Goal: Information Seeking & Learning: Learn about a topic

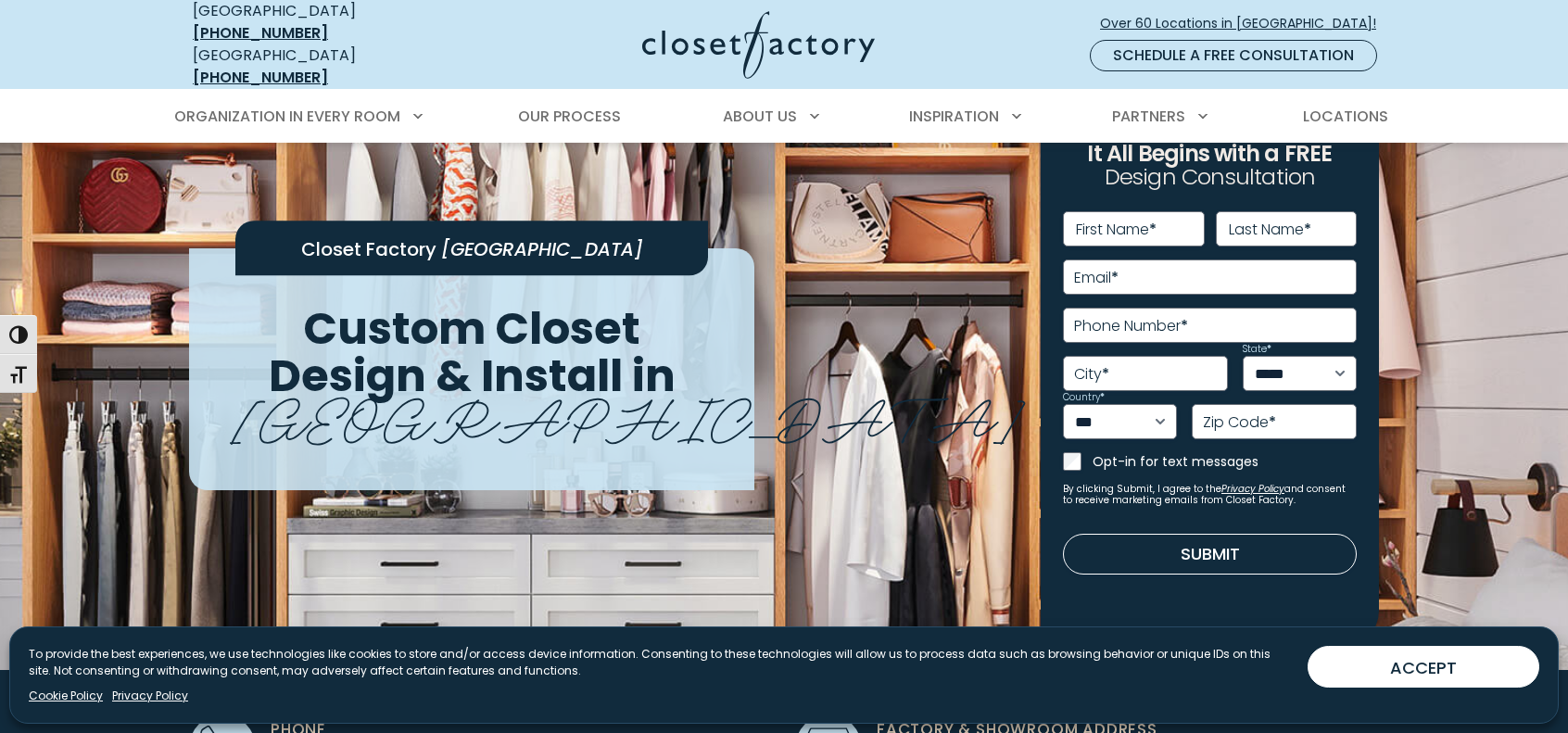
scroll to position [70, 0]
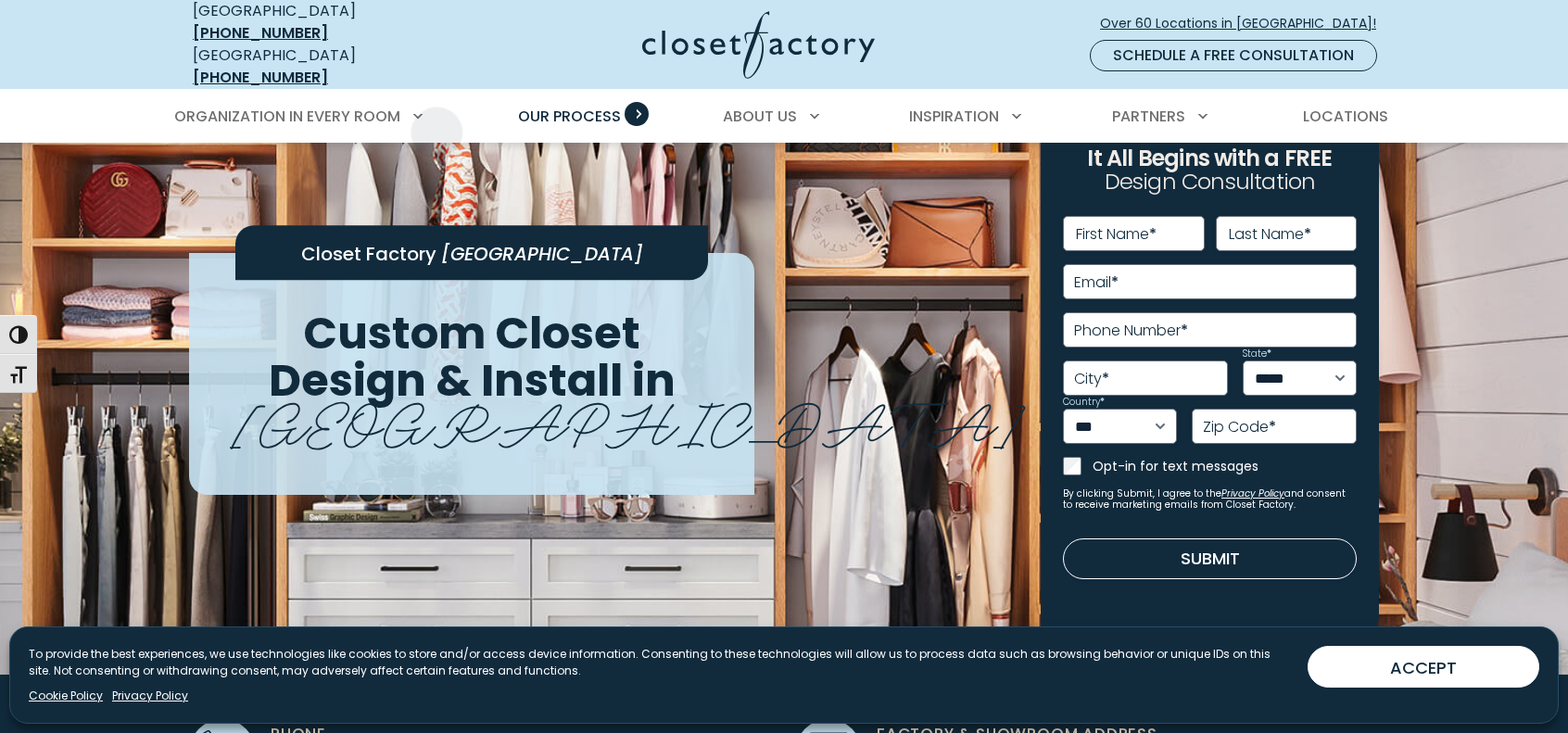
click at [590, 106] on span "Our Process" at bounding box center [569, 117] width 103 height 22
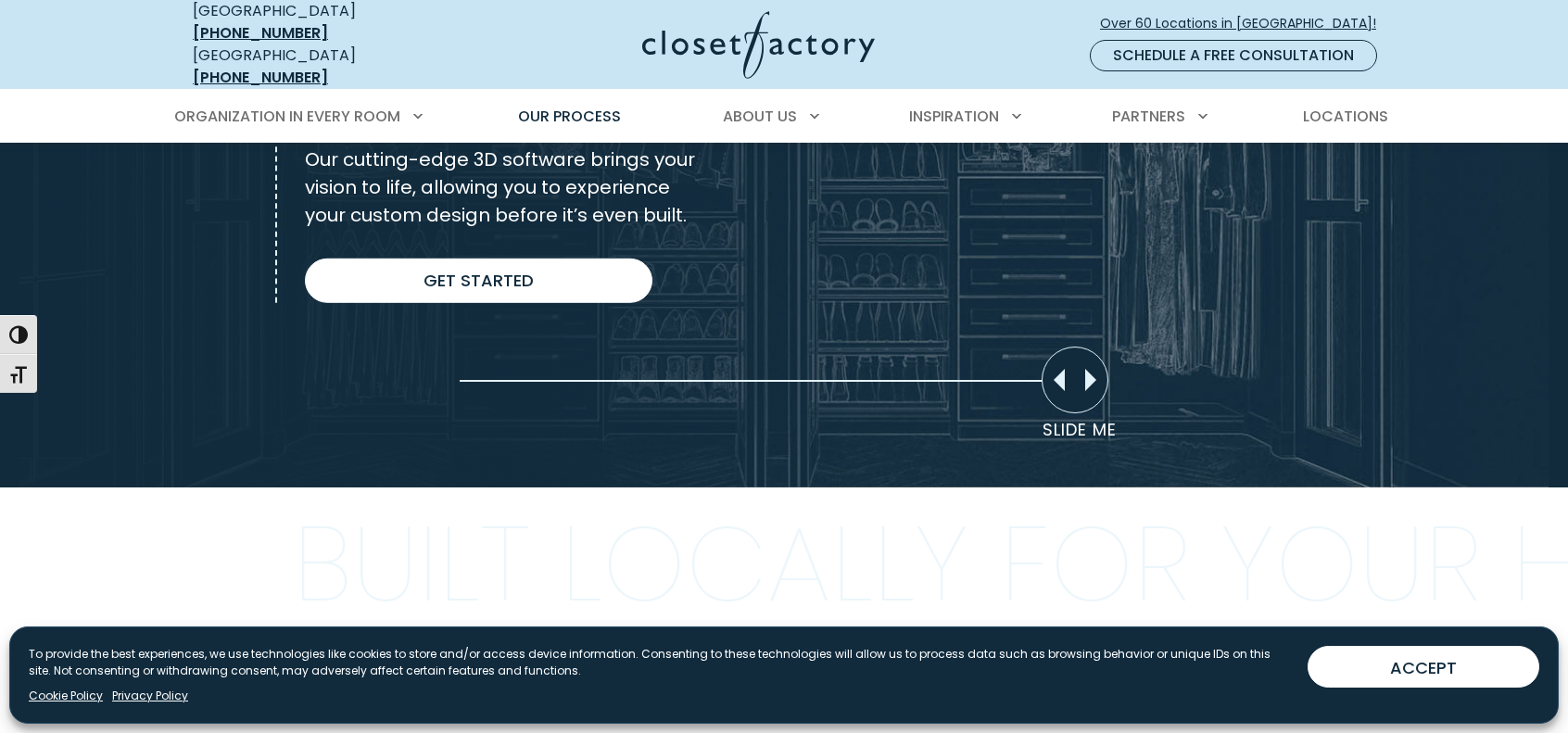
scroll to position [1508, 0]
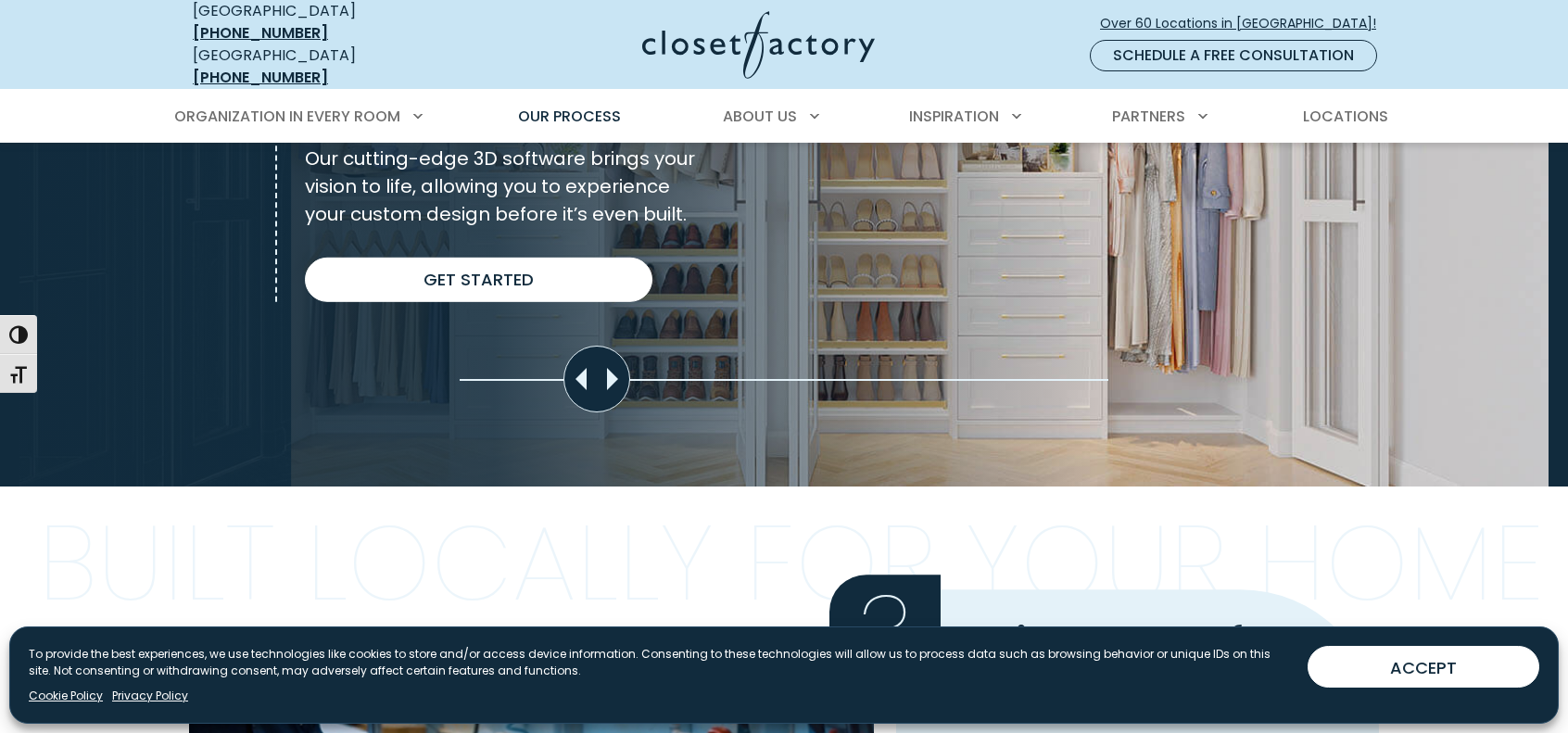
drag, startPoint x: 1069, startPoint y: 355, endPoint x: 456, endPoint y: 375, distance: 613.3
click at [456, 375] on section "Custom Design Creation 2 Custom Design Creation Your Dedicated Designer Brings …" at bounding box center [784, 121] width 1568 height 731
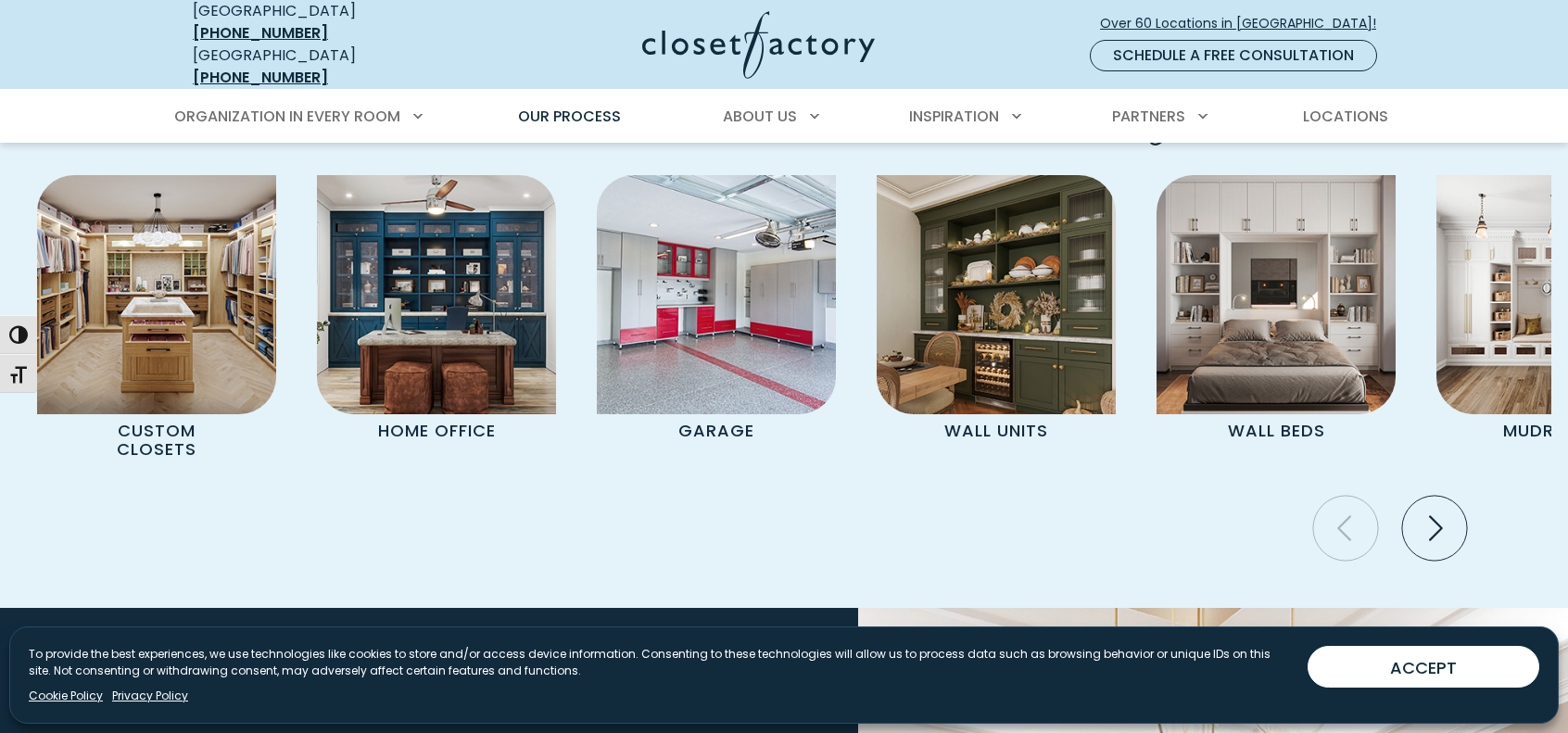
scroll to position [3862, 0]
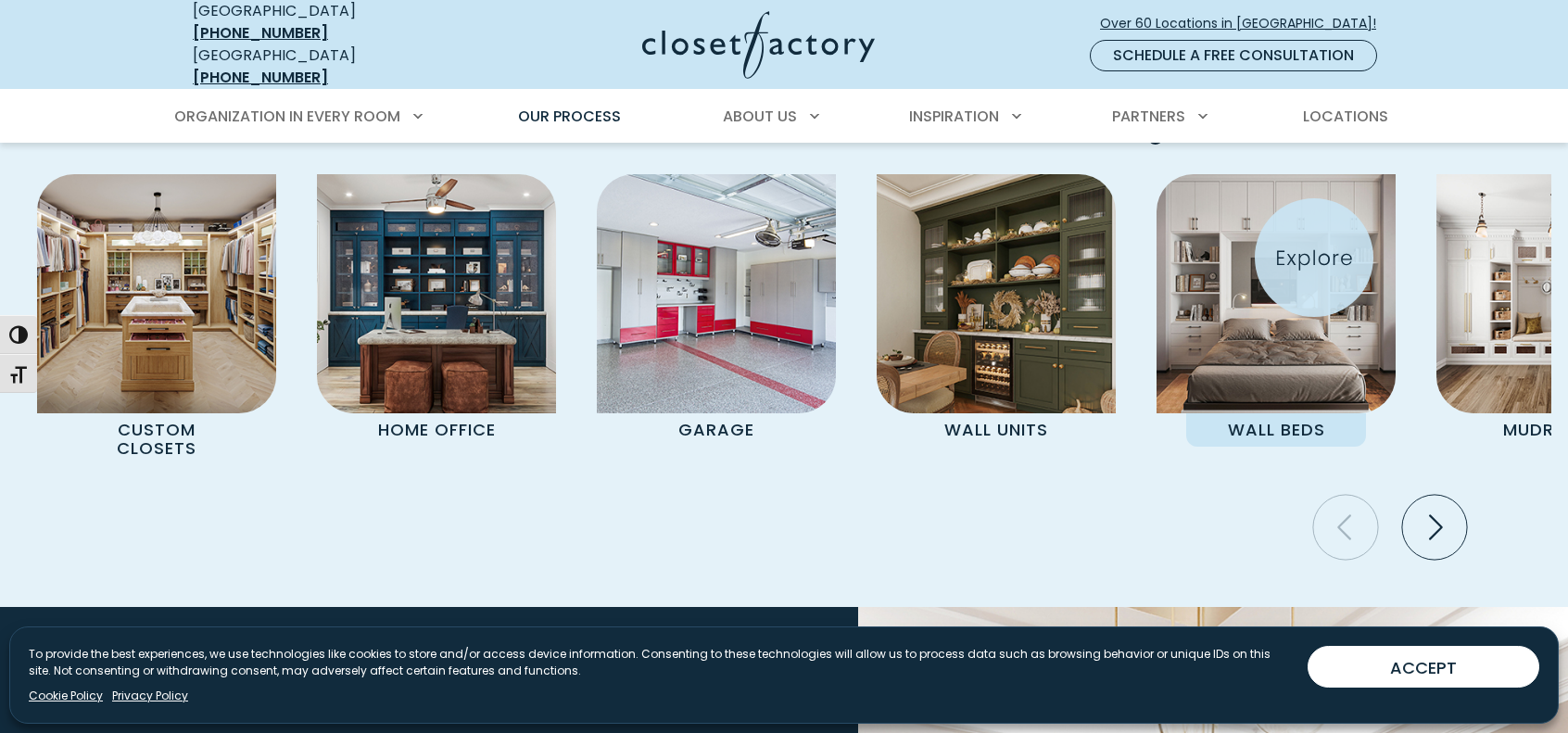
click at [1315, 257] on img "Pages Gallery" at bounding box center [1276, 293] width 239 height 239
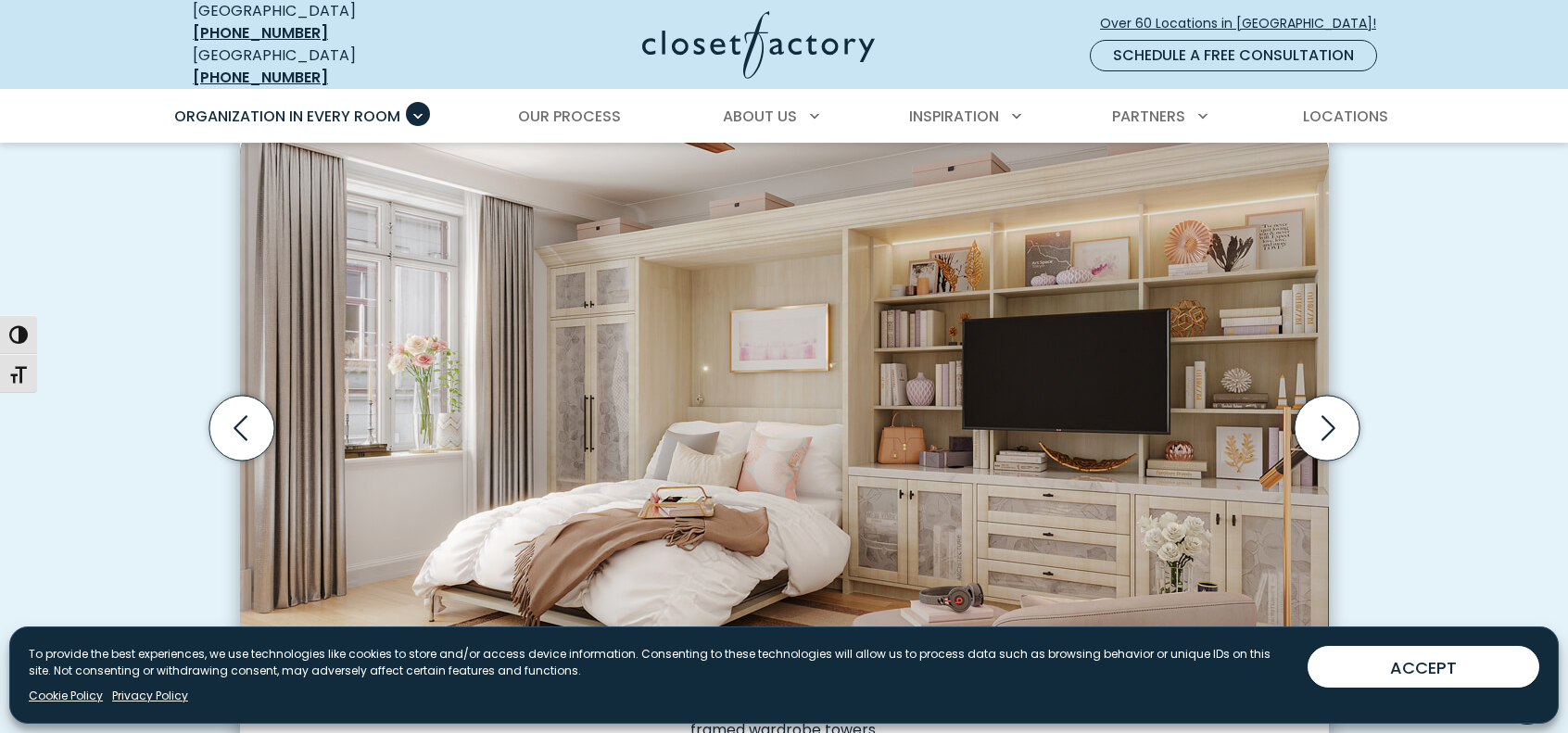
scroll to position [550, 0]
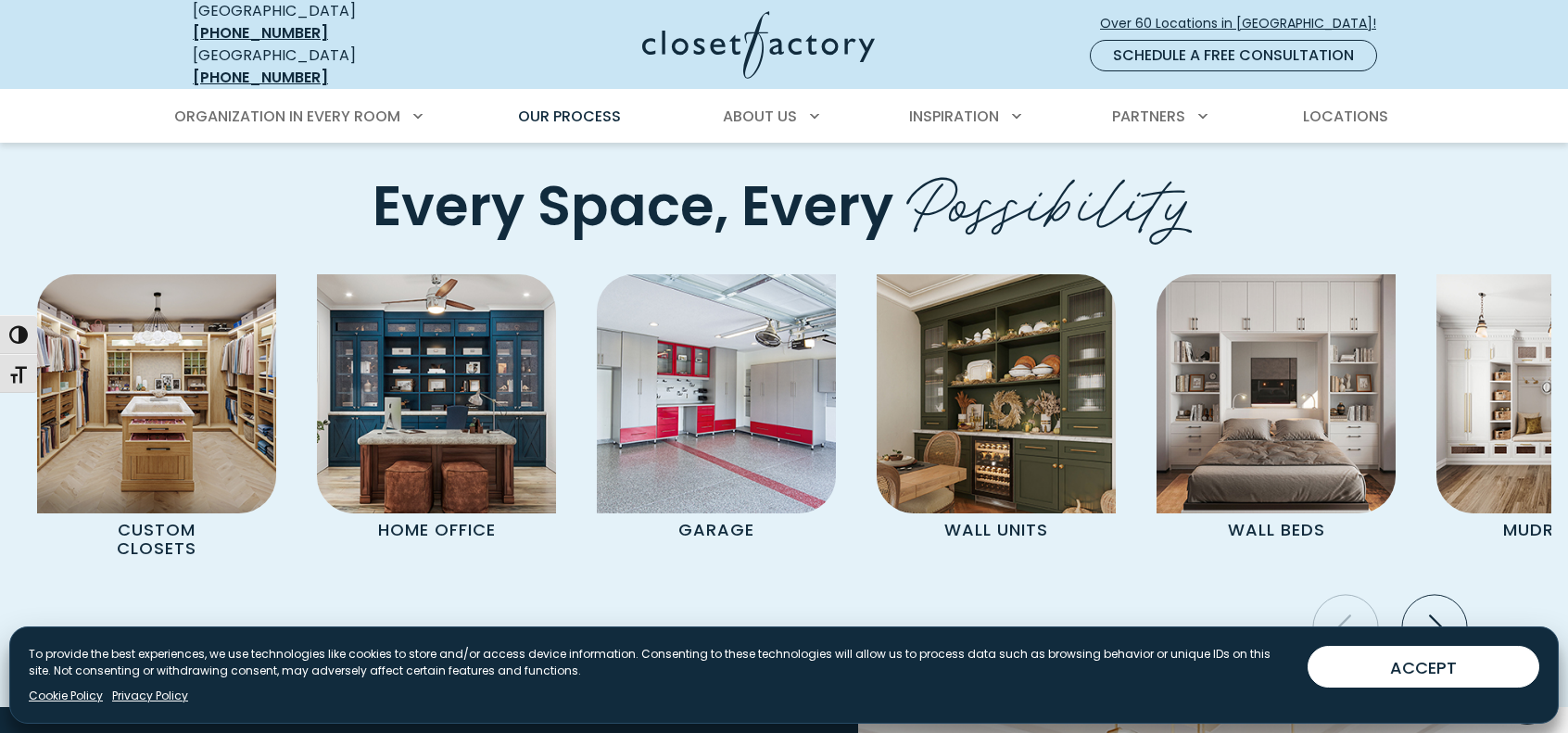
scroll to position [3749, 0]
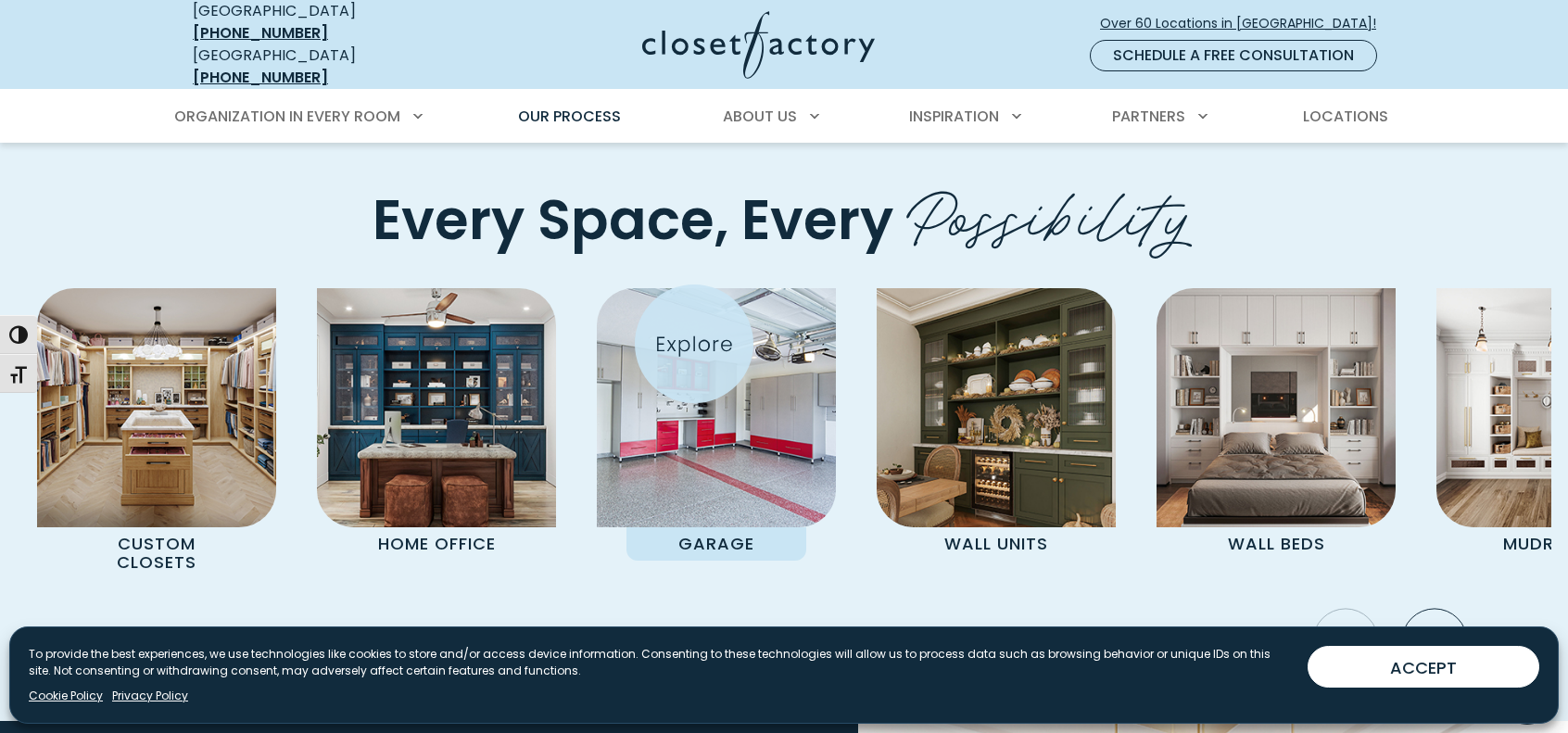
click at [695, 344] on img "Pages Gallery" at bounding box center [716, 407] width 239 height 239
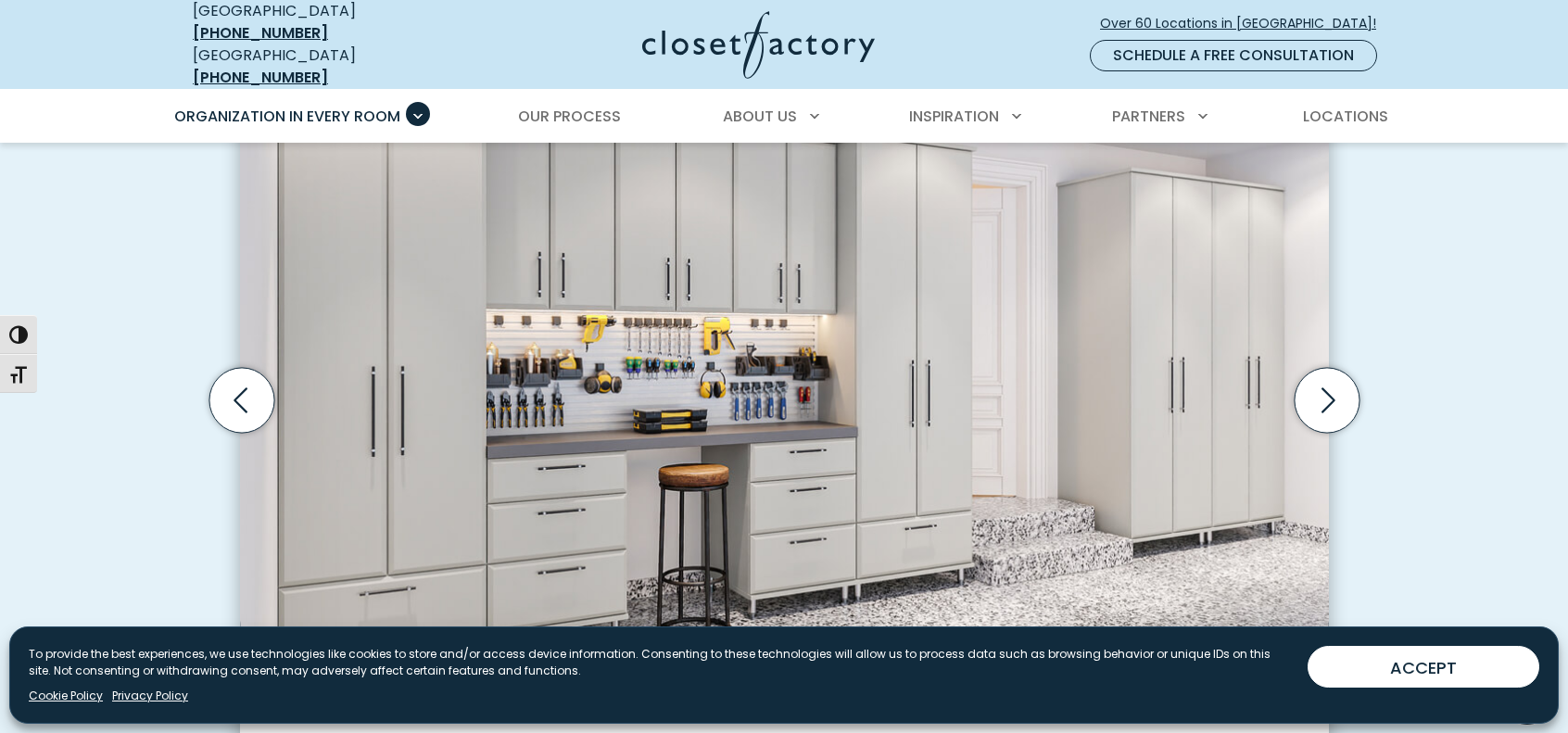
scroll to position [589, 0]
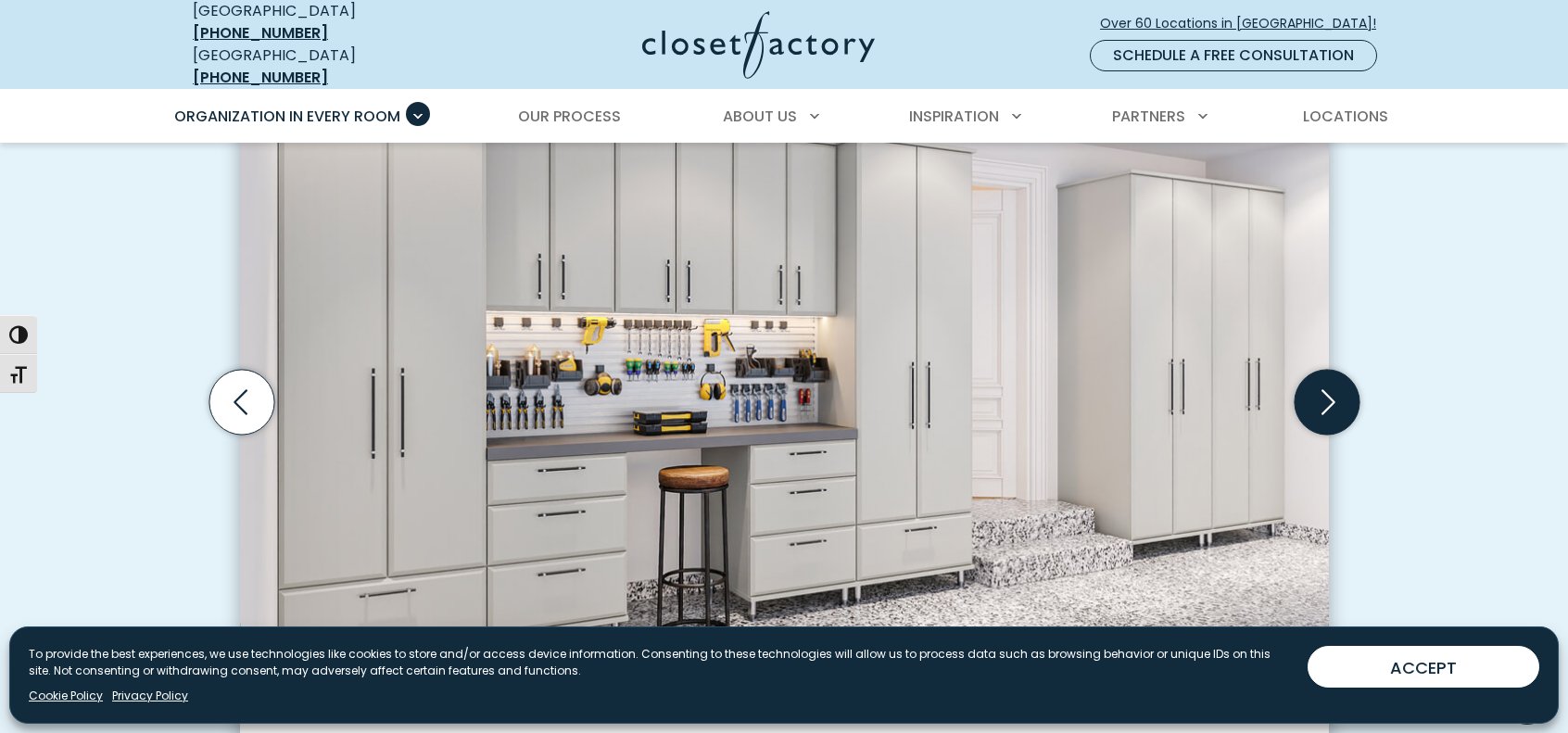
click at [1337, 407] on icon "Next slide" at bounding box center [1326, 402] width 65 height 65
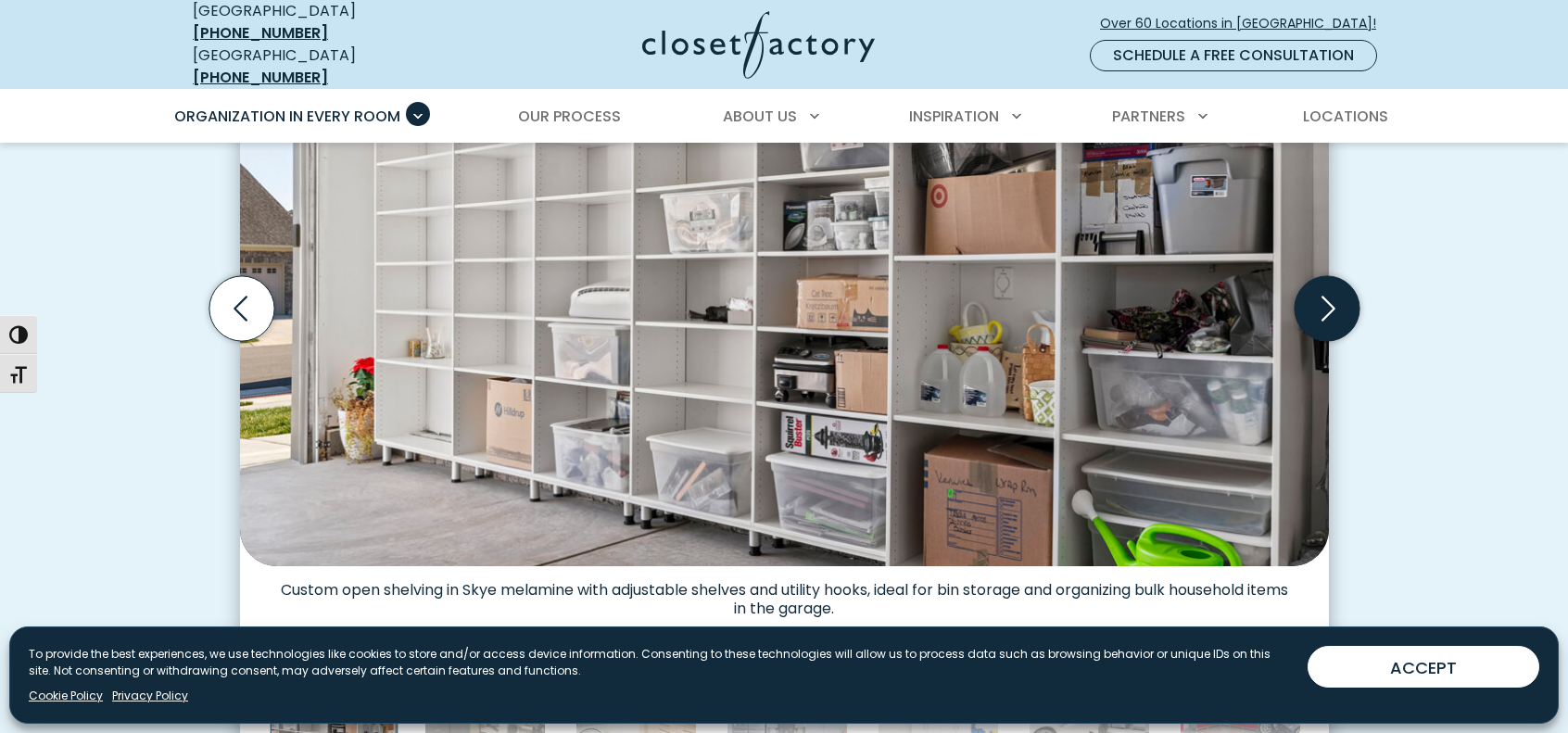
scroll to position [683, 0]
click at [1315, 276] on icon "Next slide" at bounding box center [1326, 308] width 65 height 65
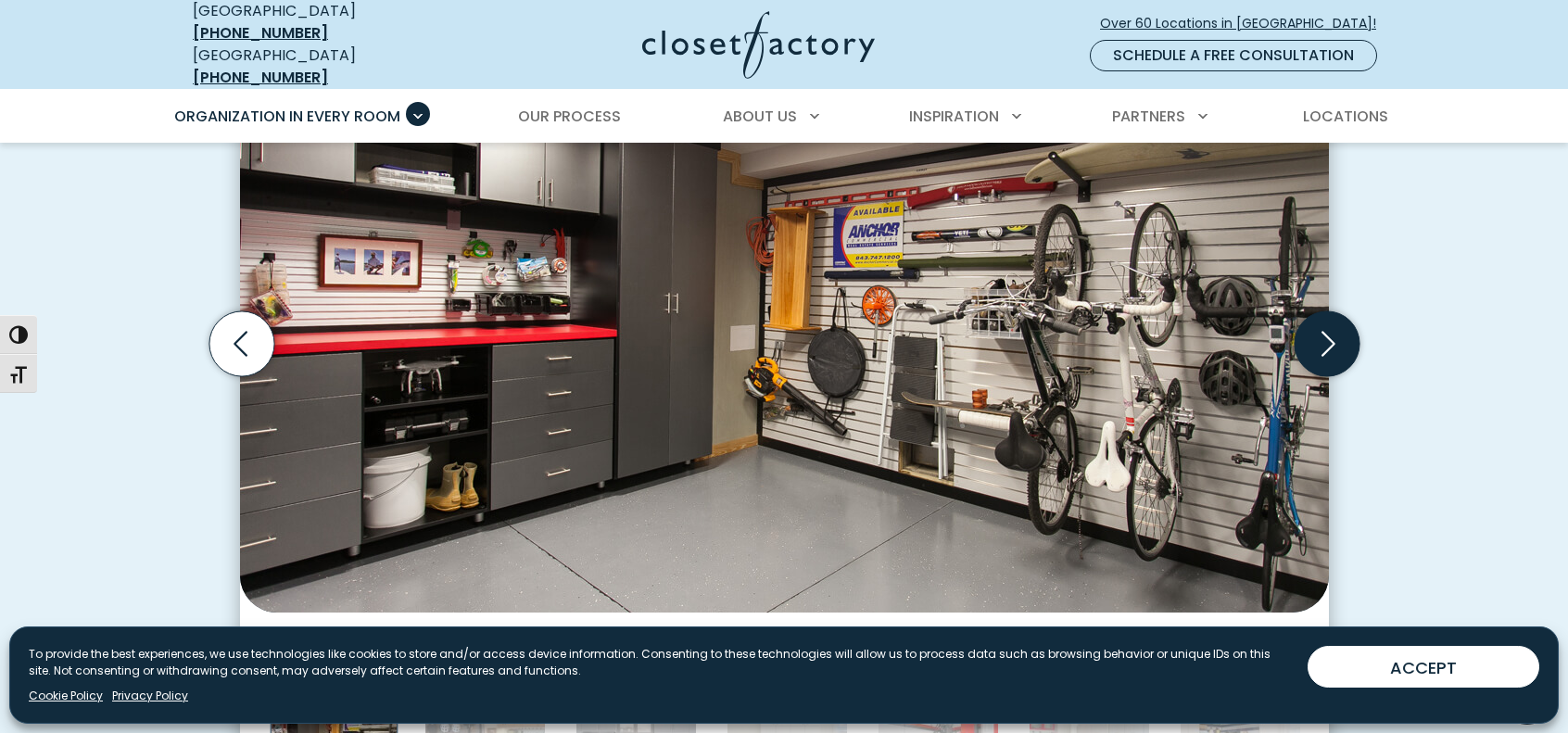
scroll to position [646, 0]
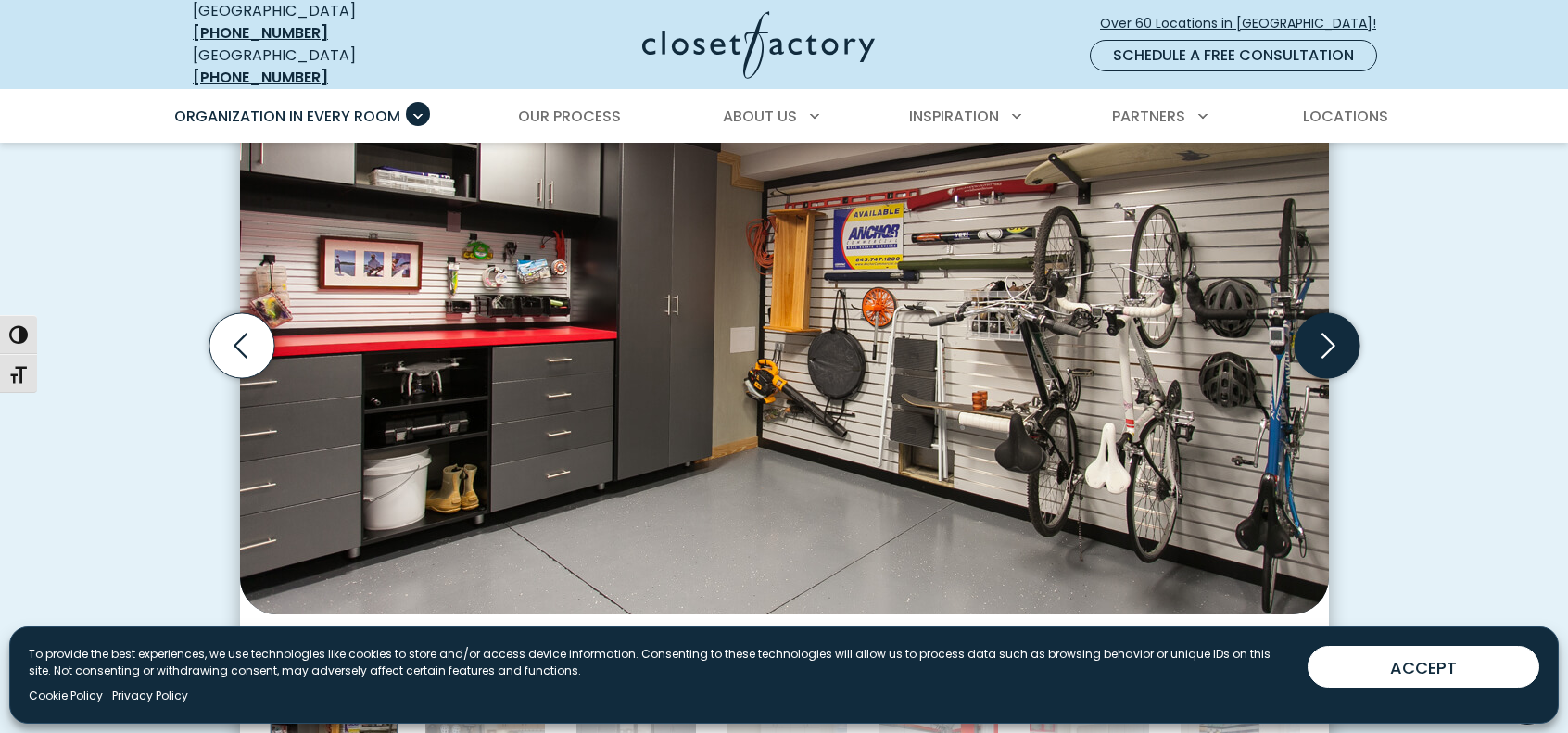
click at [1338, 316] on icon "Next slide" at bounding box center [1326, 346] width 65 height 65
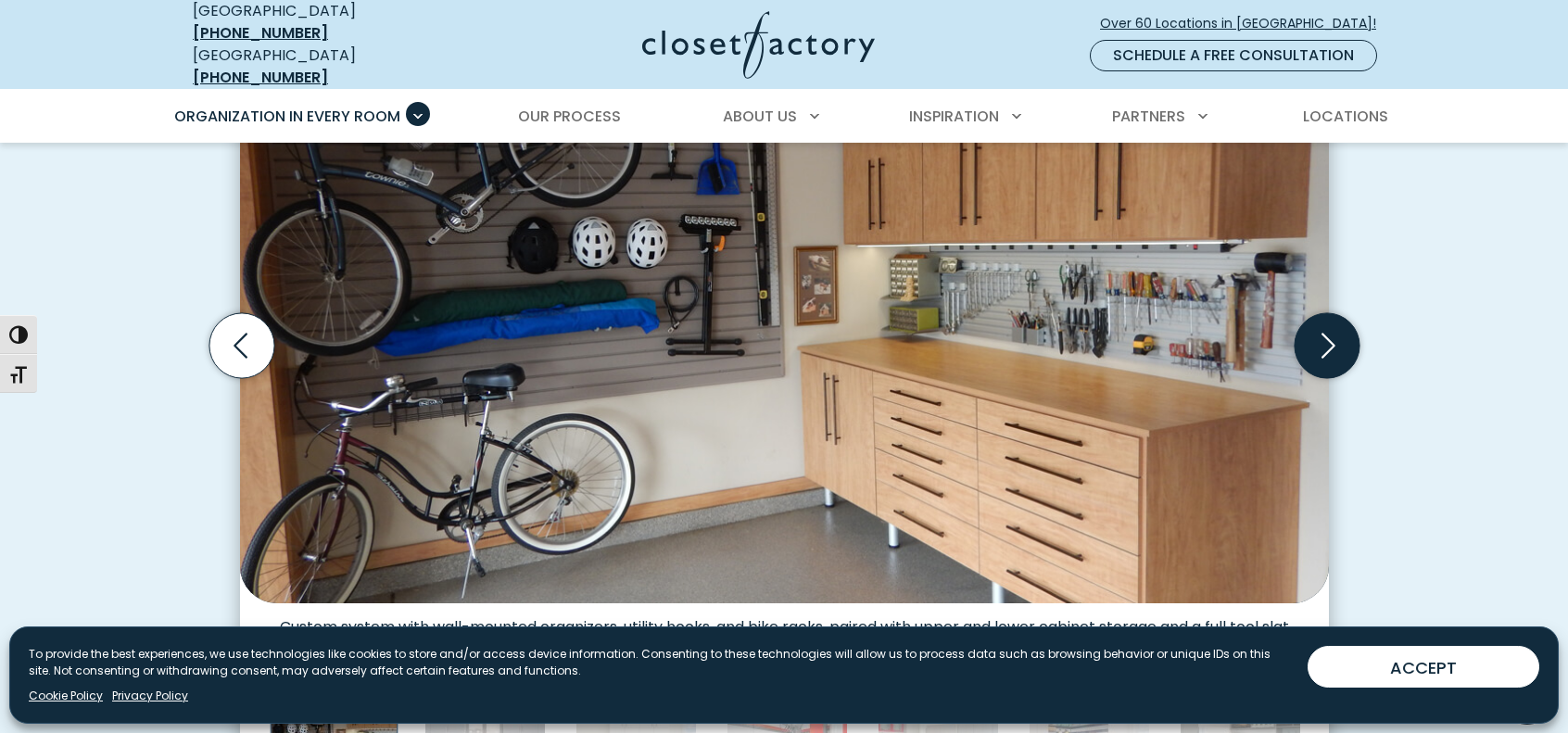
click at [1338, 316] on icon "Next slide" at bounding box center [1326, 346] width 65 height 65
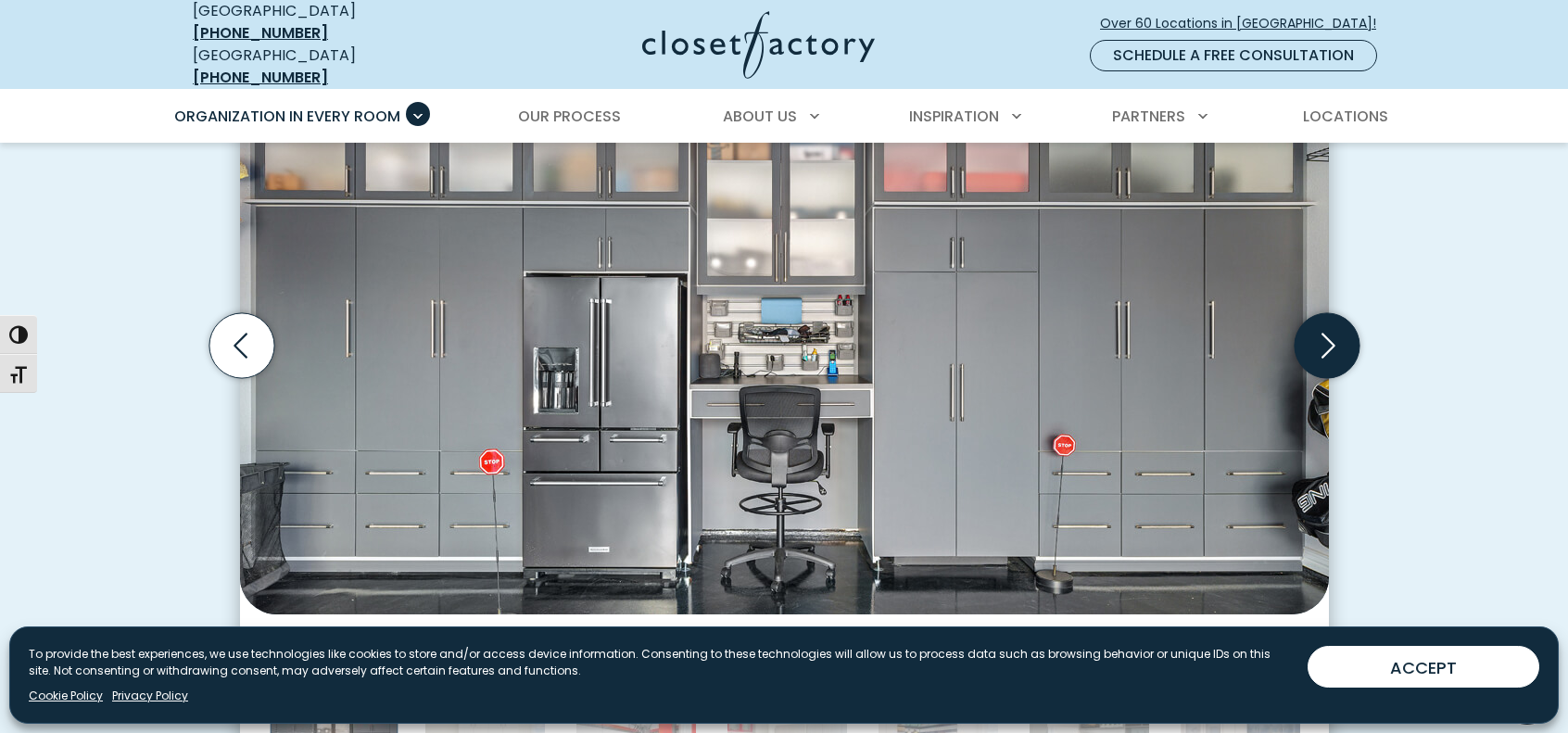
click at [1338, 316] on icon "Next slide" at bounding box center [1326, 346] width 65 height 65
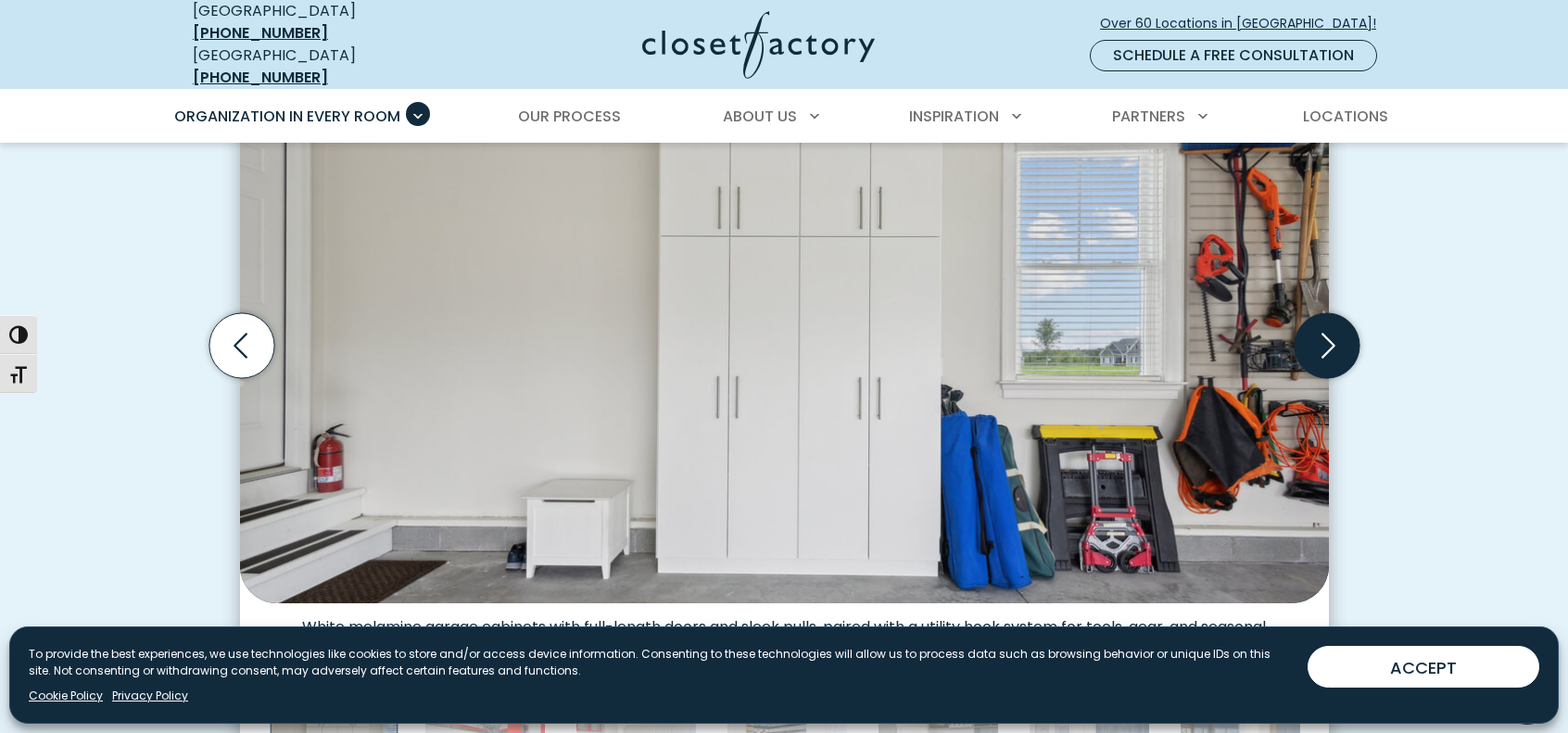
click at [1338, 316] on icon "Next slide" at bounding box center [1326, 346] width 65 height 65
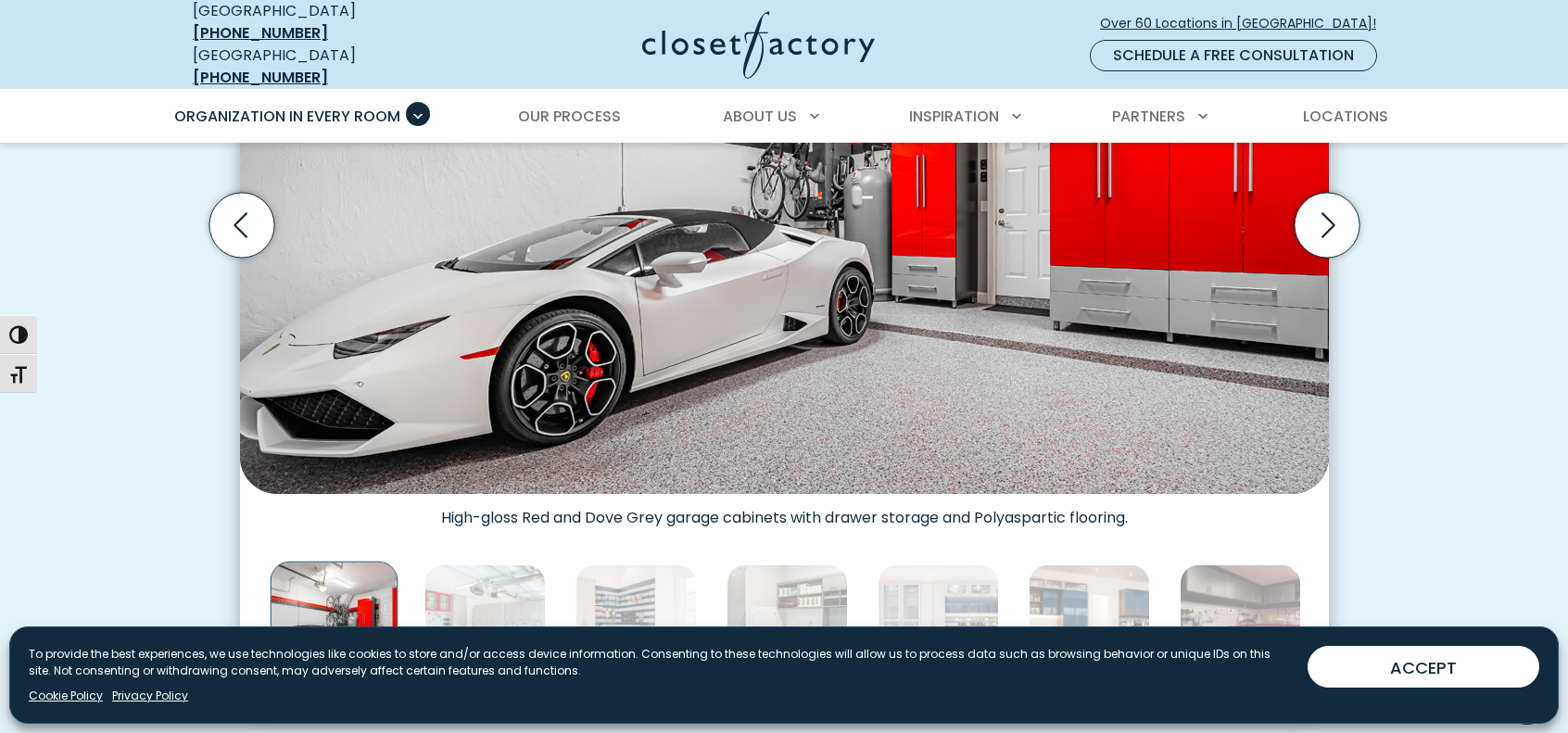
scroll to position [764, 0]
click at [1327, 210] on icon "Next slide" at bounding box center [1326, 226] width 65 height 65
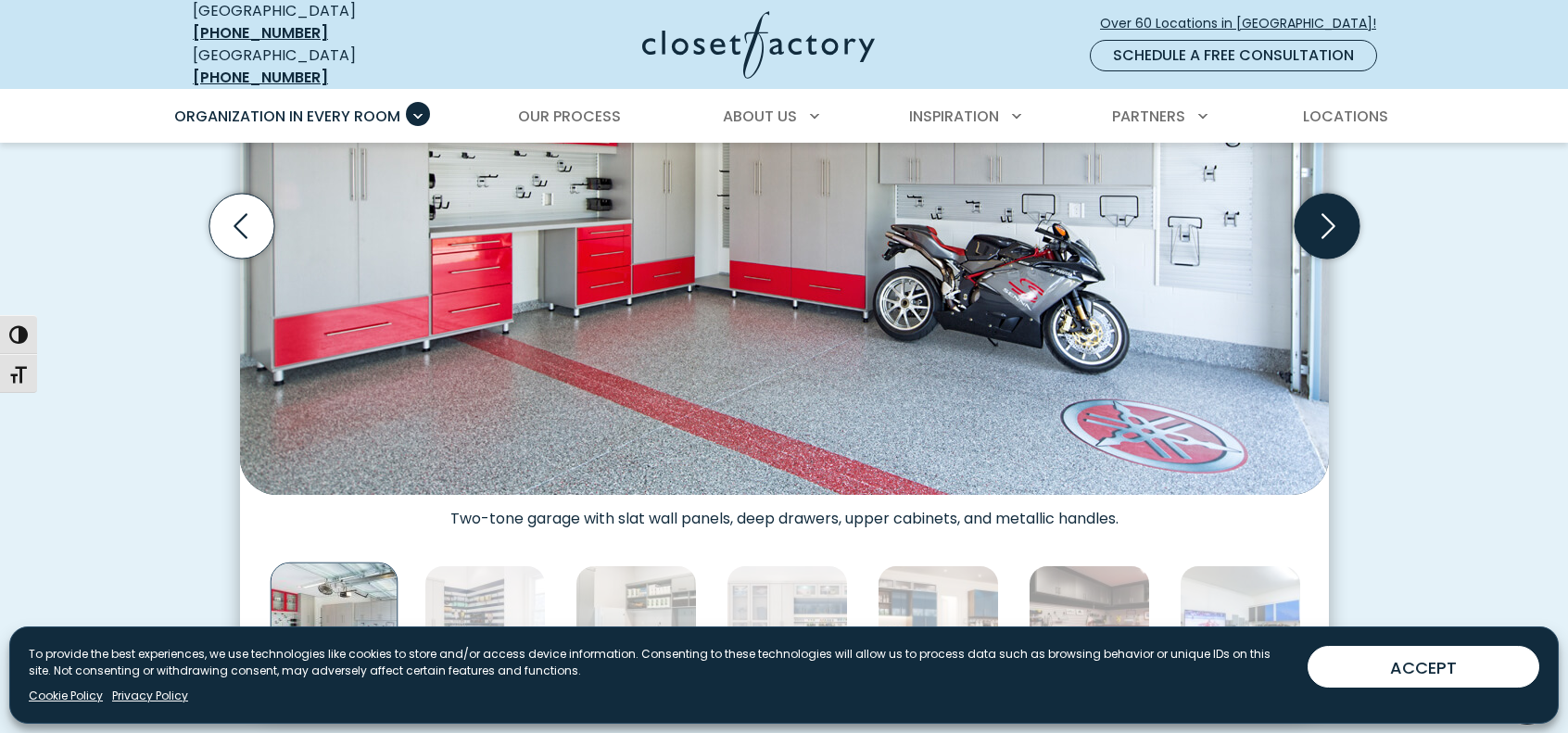
click at [1327, 210] on icon "Next slide" at bounding box center [1326, 226] width 65 height 65
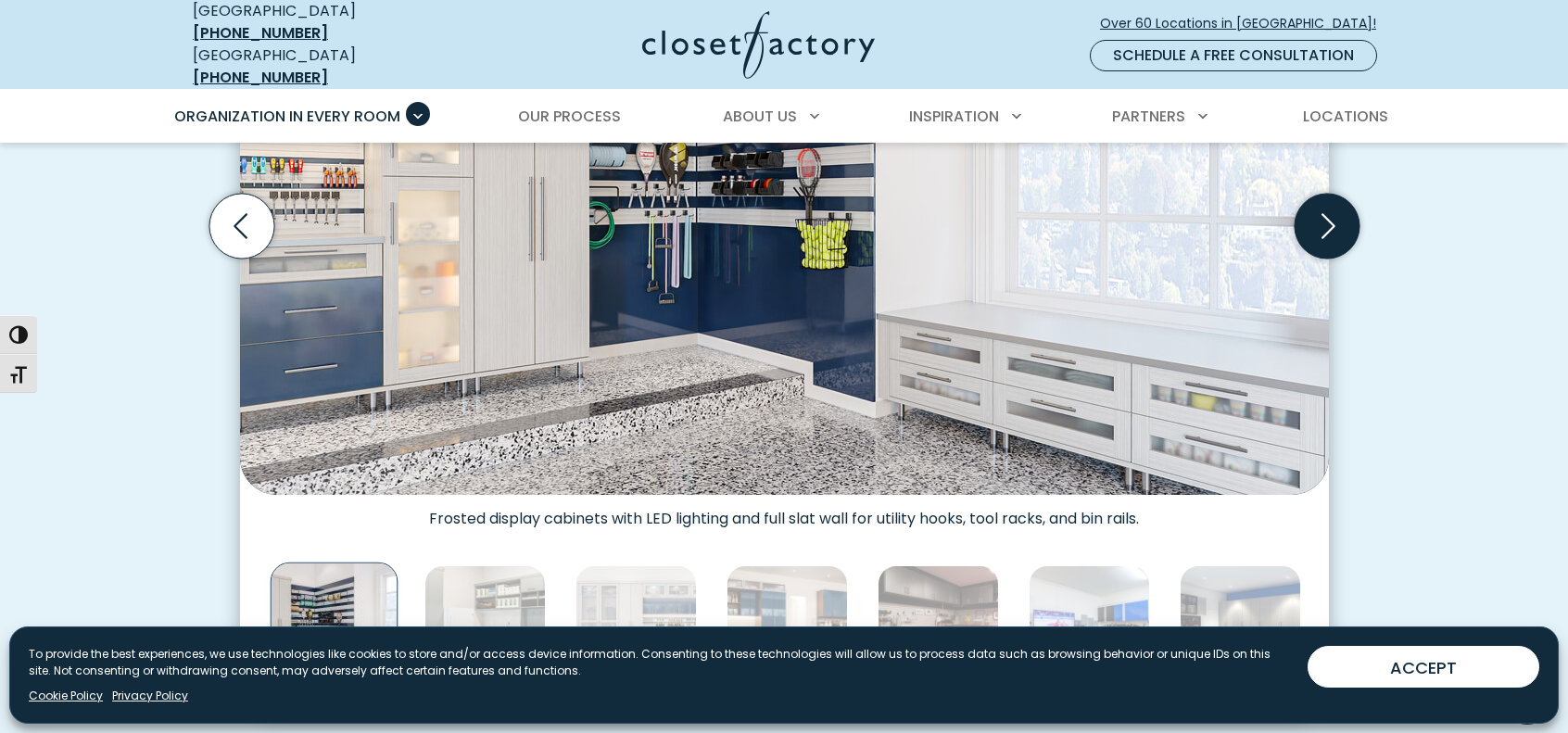
click at [1327, 210] on icon "Next slide" at bounding box center [1326, 226] width 65 height 65
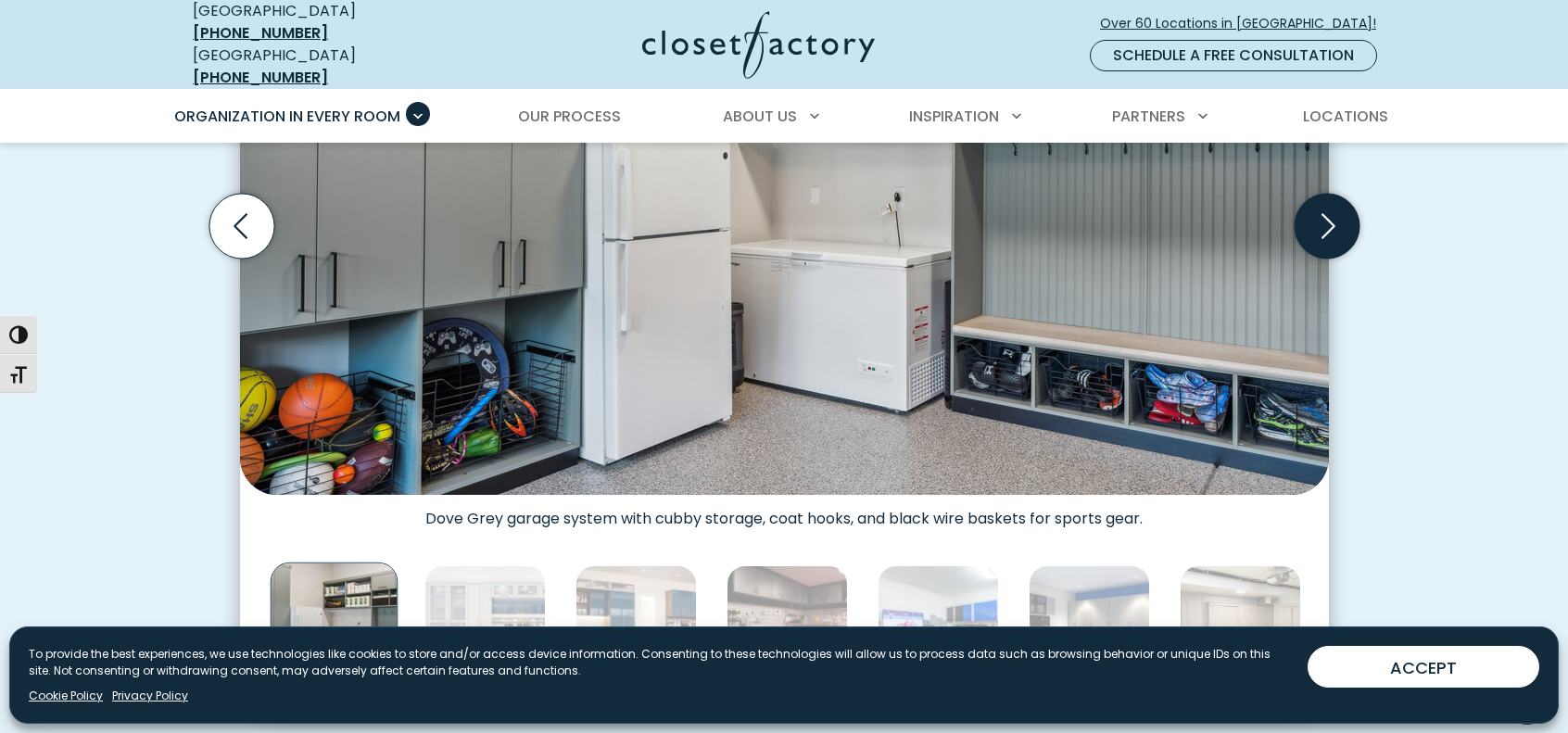
click at [1327, 210] on icon "Next slide" at bounding box center [1326, 226] width 65 height 65
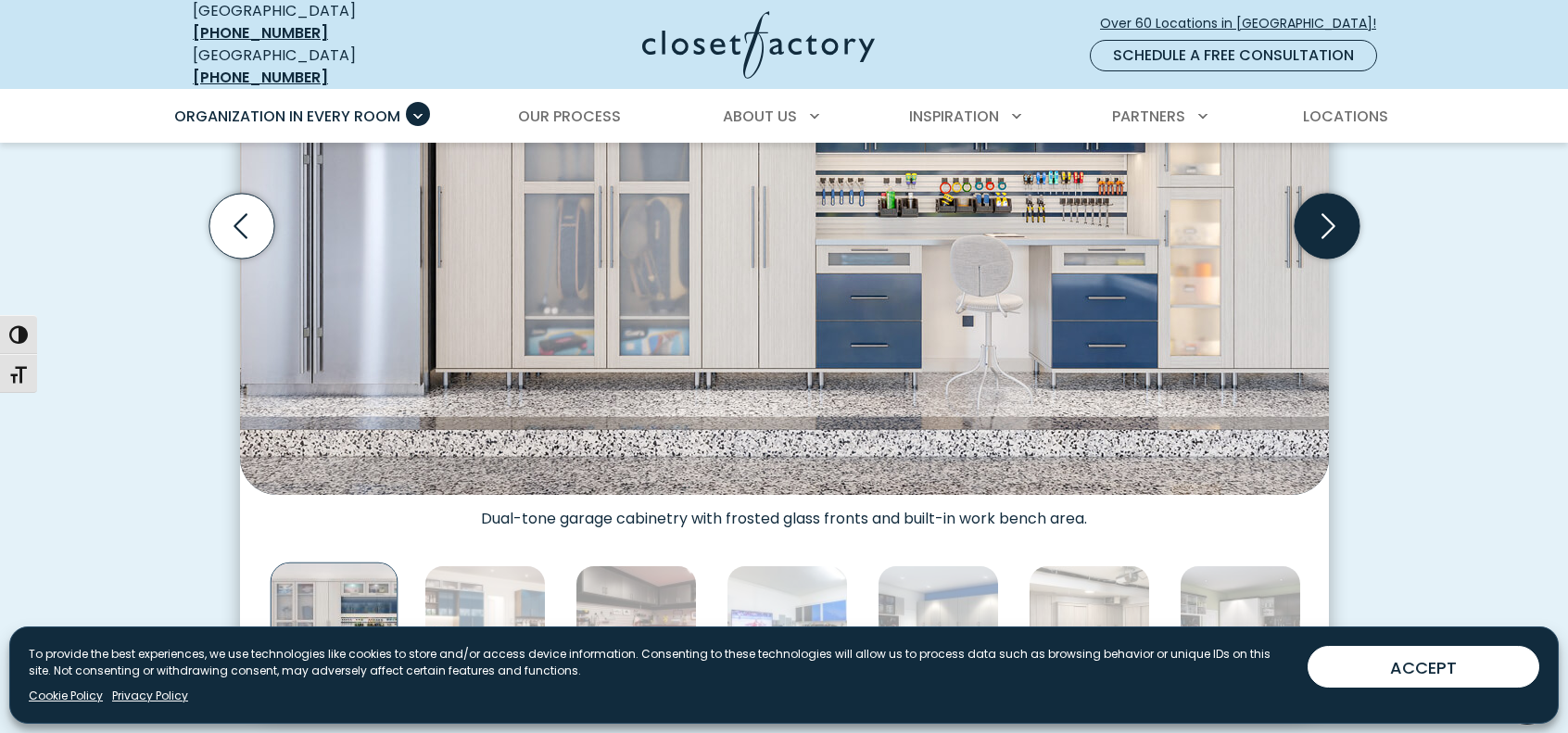
click at [1327, 210] on icon "Next slide" at bounding box center [1326, 226] width 65 height 65
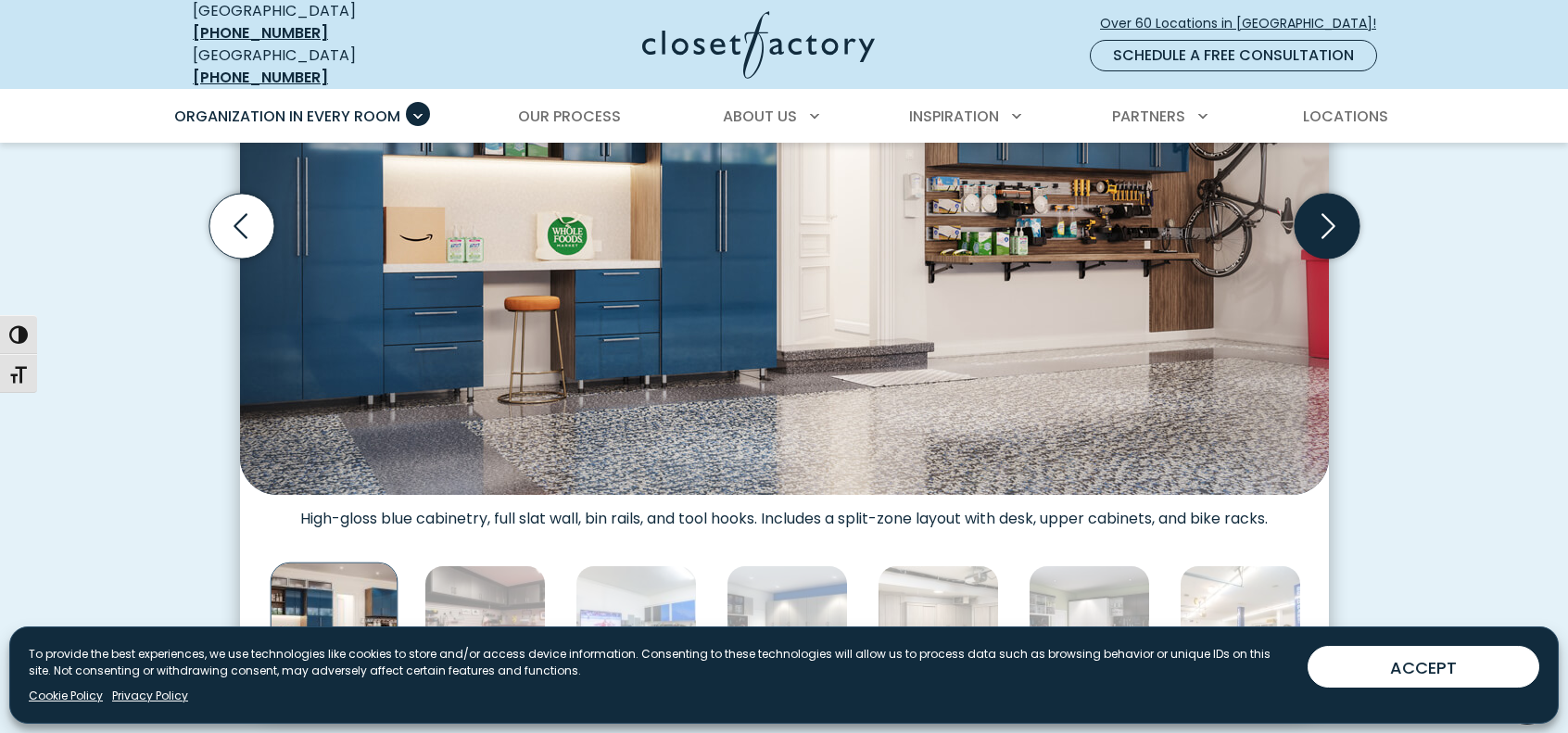
click at [1327, 210] on icon "Next slide" at bounding box center [1326, 226] width 65 height 65
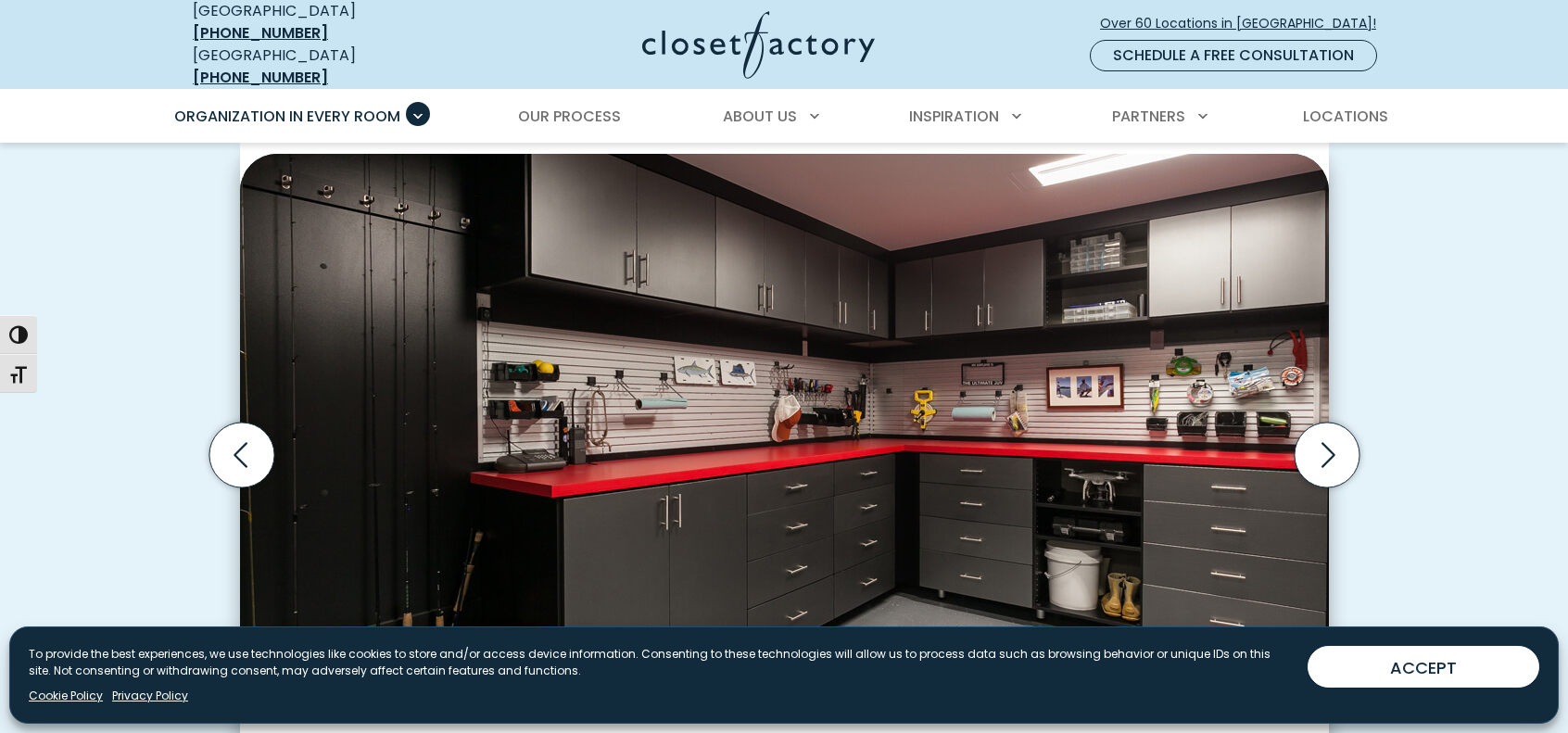
scroll to position [536, 0]
click at [1337, 422] on icon "Next slide" at bounding box center [1326, 454] width 65 height 65
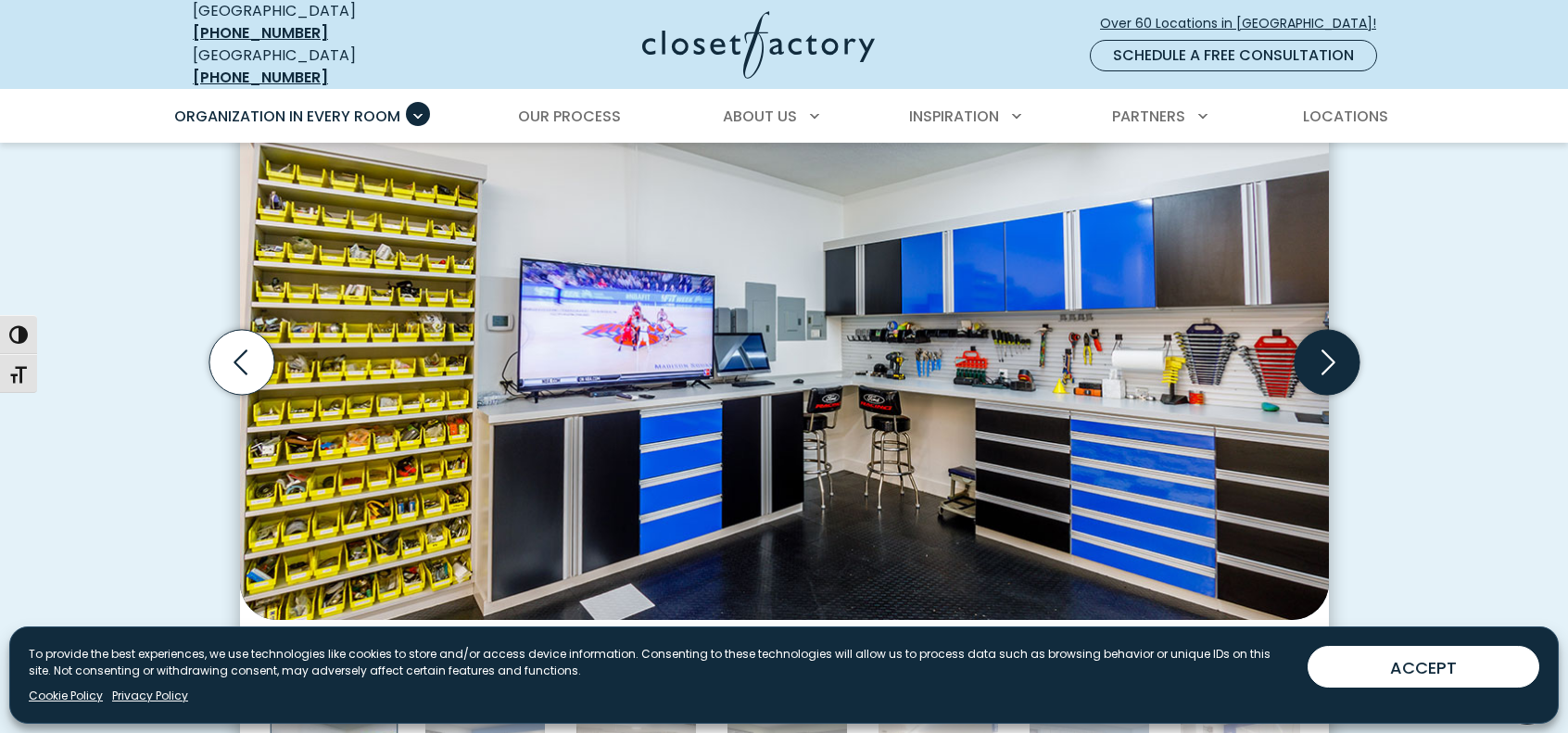
scroll to position [624, 0]
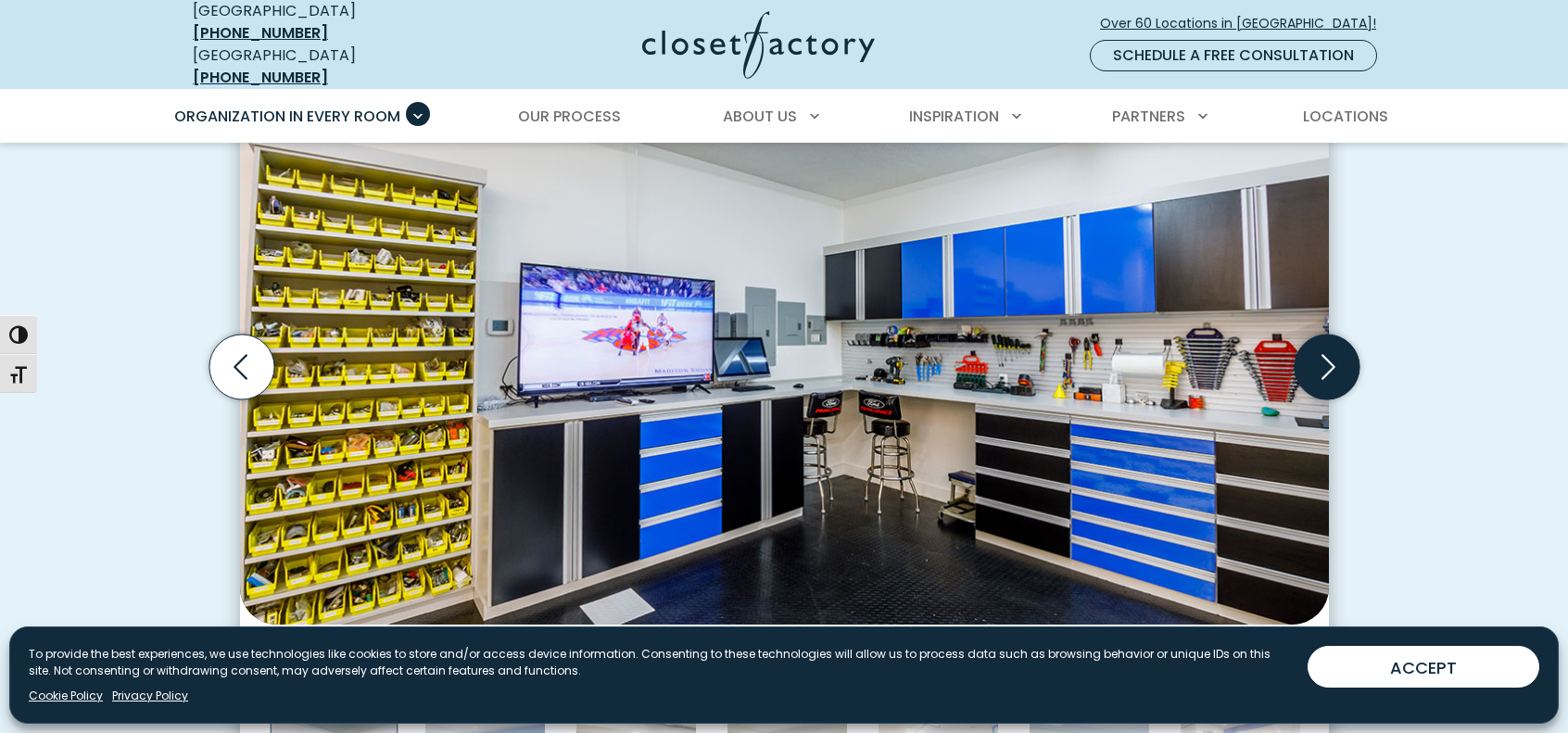
click at [1316, 381] on icon "Next slide" at bounding box center [1326, 367] width 65 height 65
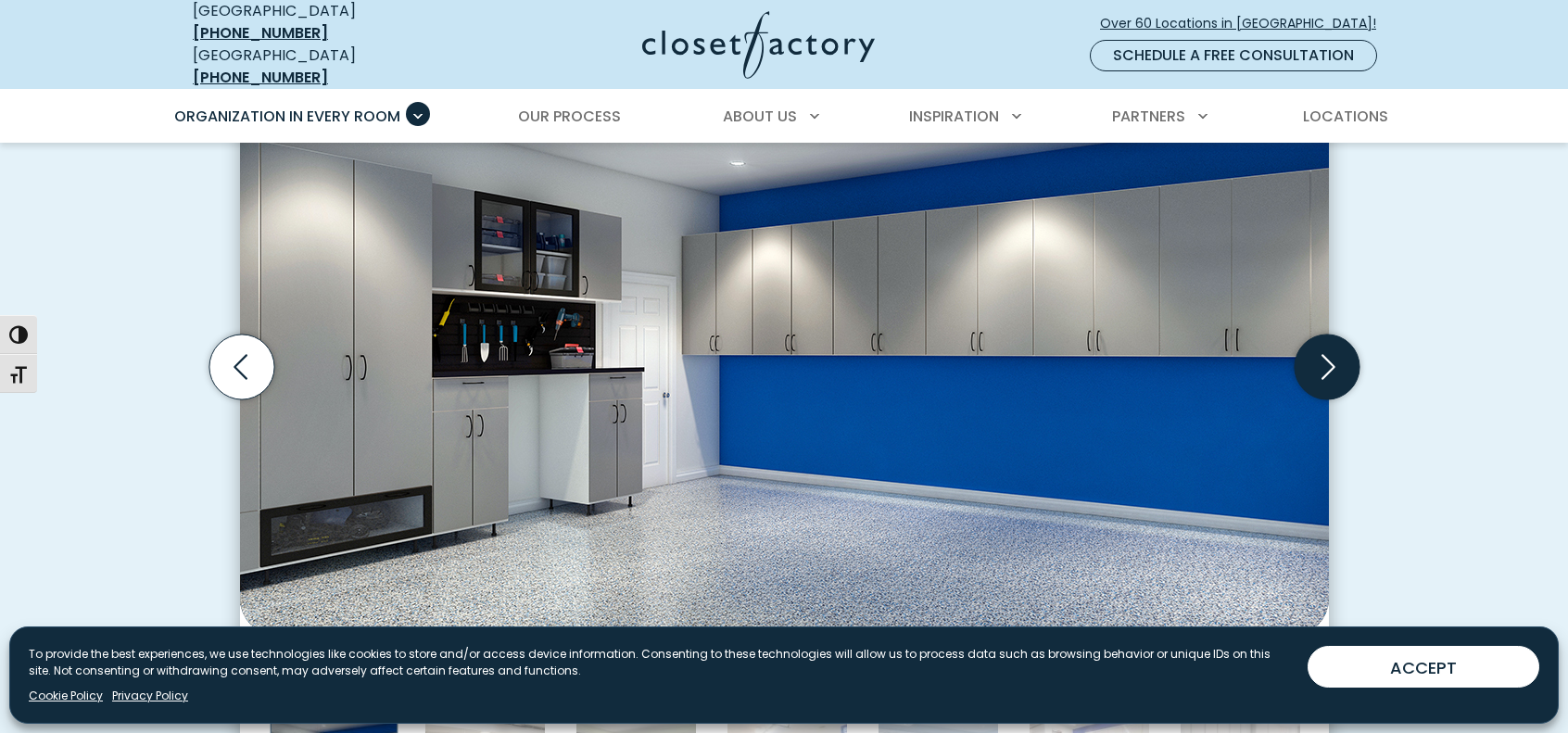
click at [1316, 381] on icon "Next slide" at bounding box center [1326, 367] width 65 height 65
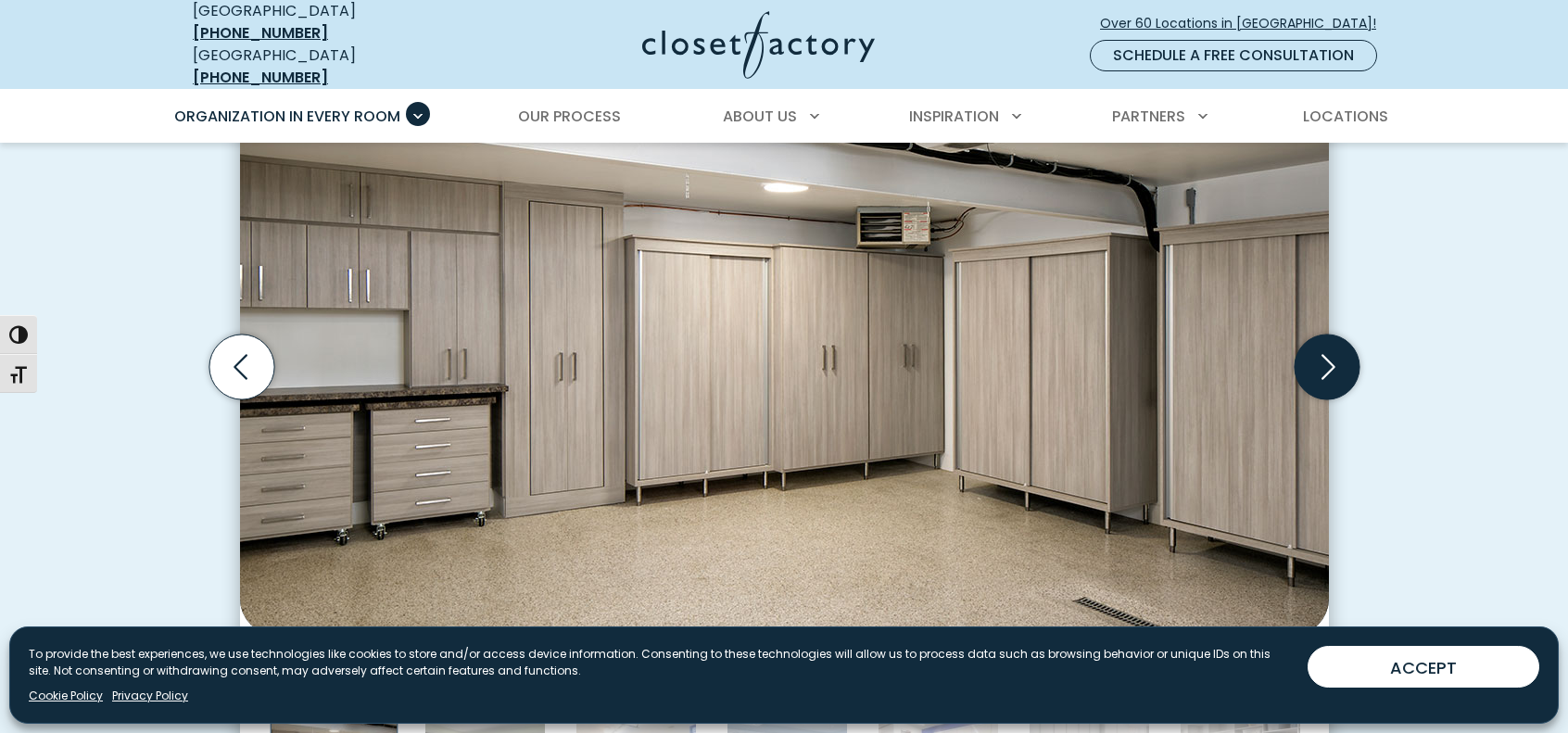
click at [1316, 381] on icon "Next slide" at bounding box center [1326, 367] width 65 height 65
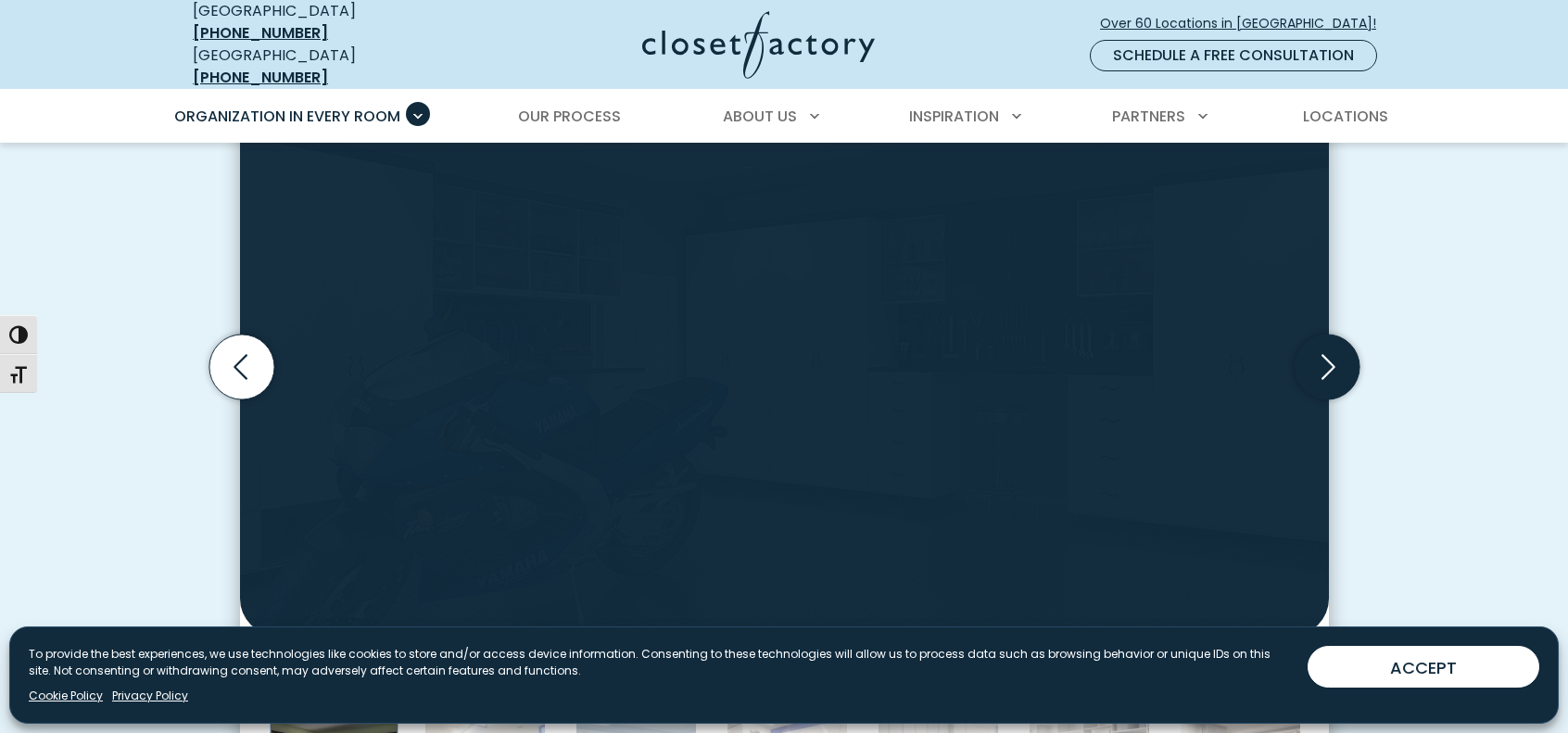
click at [1316, 381] on icon "Next slide" at bounding box center [1326, 367] width 65 height 65
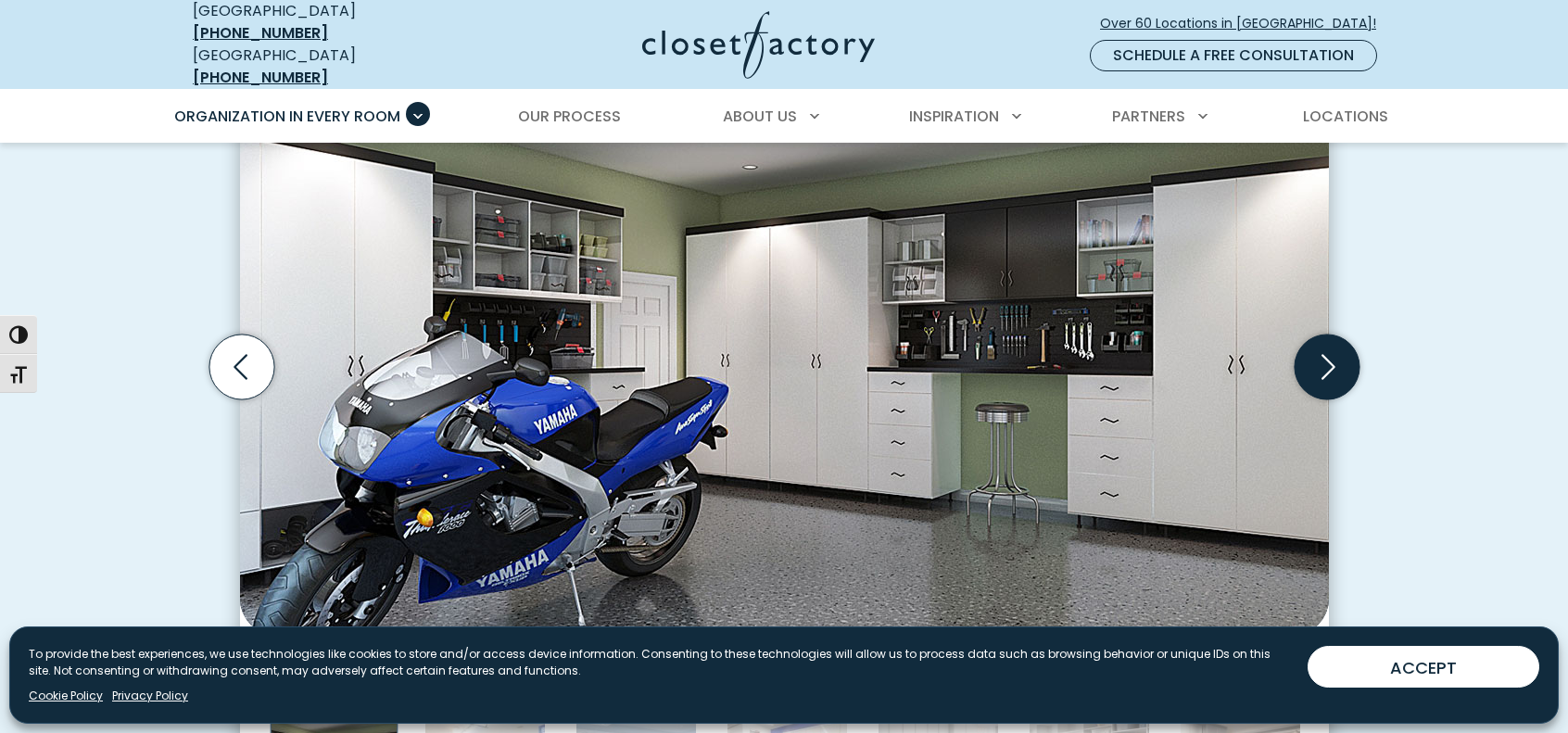
click at [1316, 381] on icon "Next slide" at bounding box center [1326, 367] width 65 height 65
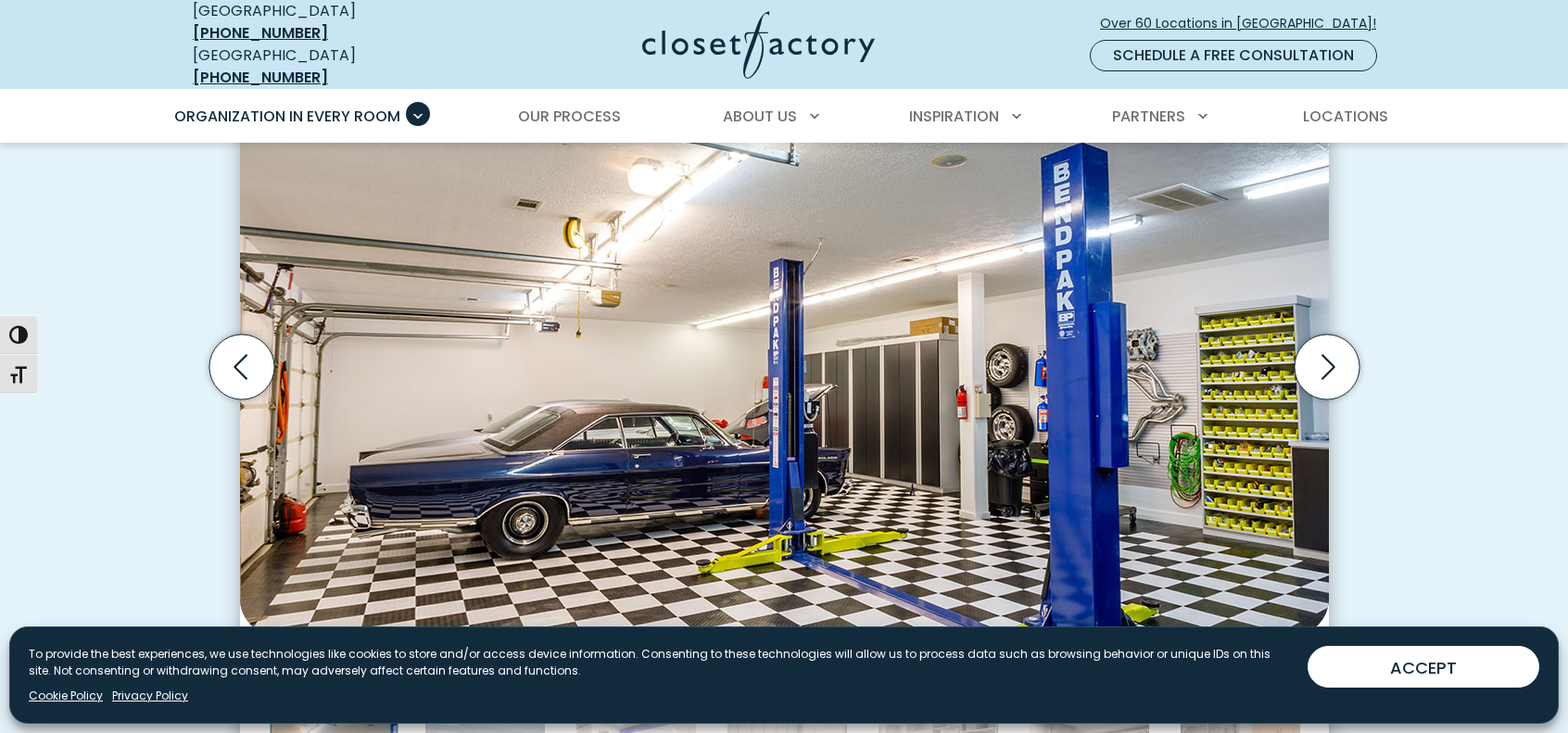
drag, startPoint x: 1316, startPoint y: 381, endPoint x: 1461, endPoint y: 376, distance: 145.1
click at [1461, 376] on div "Custom Garage Organization for Every Space, Style, and Budget High-gloss white …" at bounding box center [784, 392] width 1568 height 1036
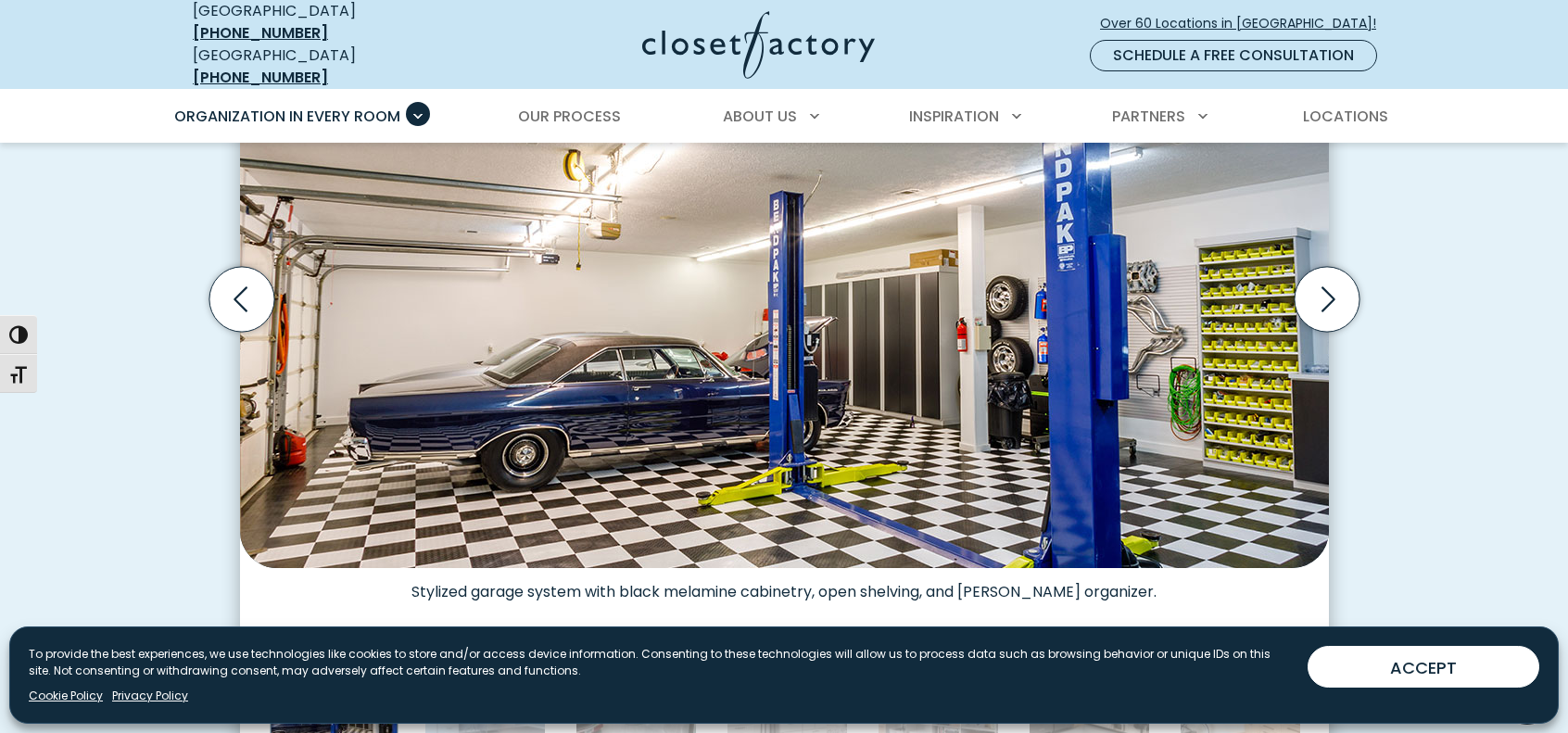
scroll to position [691, 0]
click at [1323, 287] on icon "Next slide" at bounding box center [1326, 301] width 65 height 65
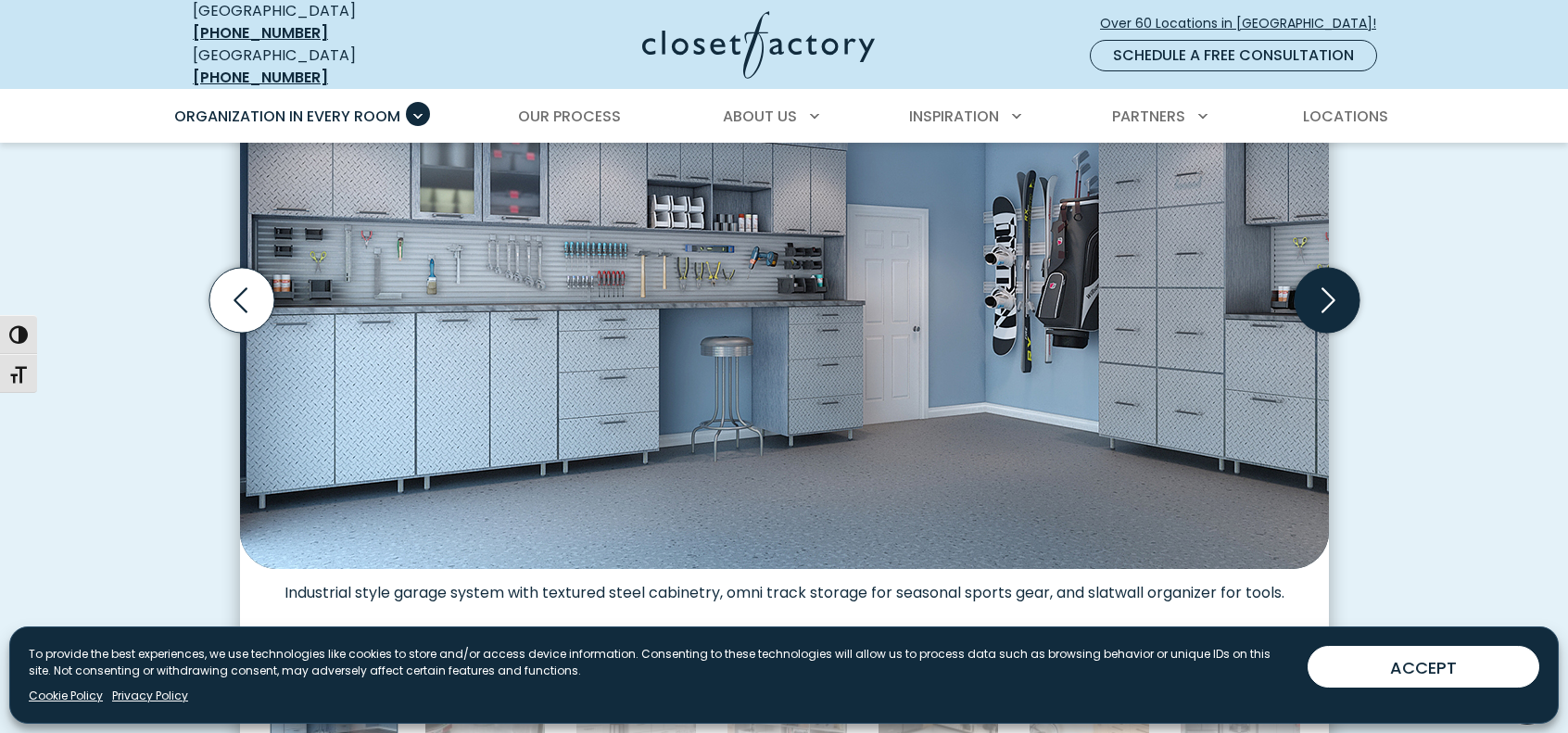
click at [1323, 287] on icon "Next slide" at bounding box center [1326, 301] width 65 height 65
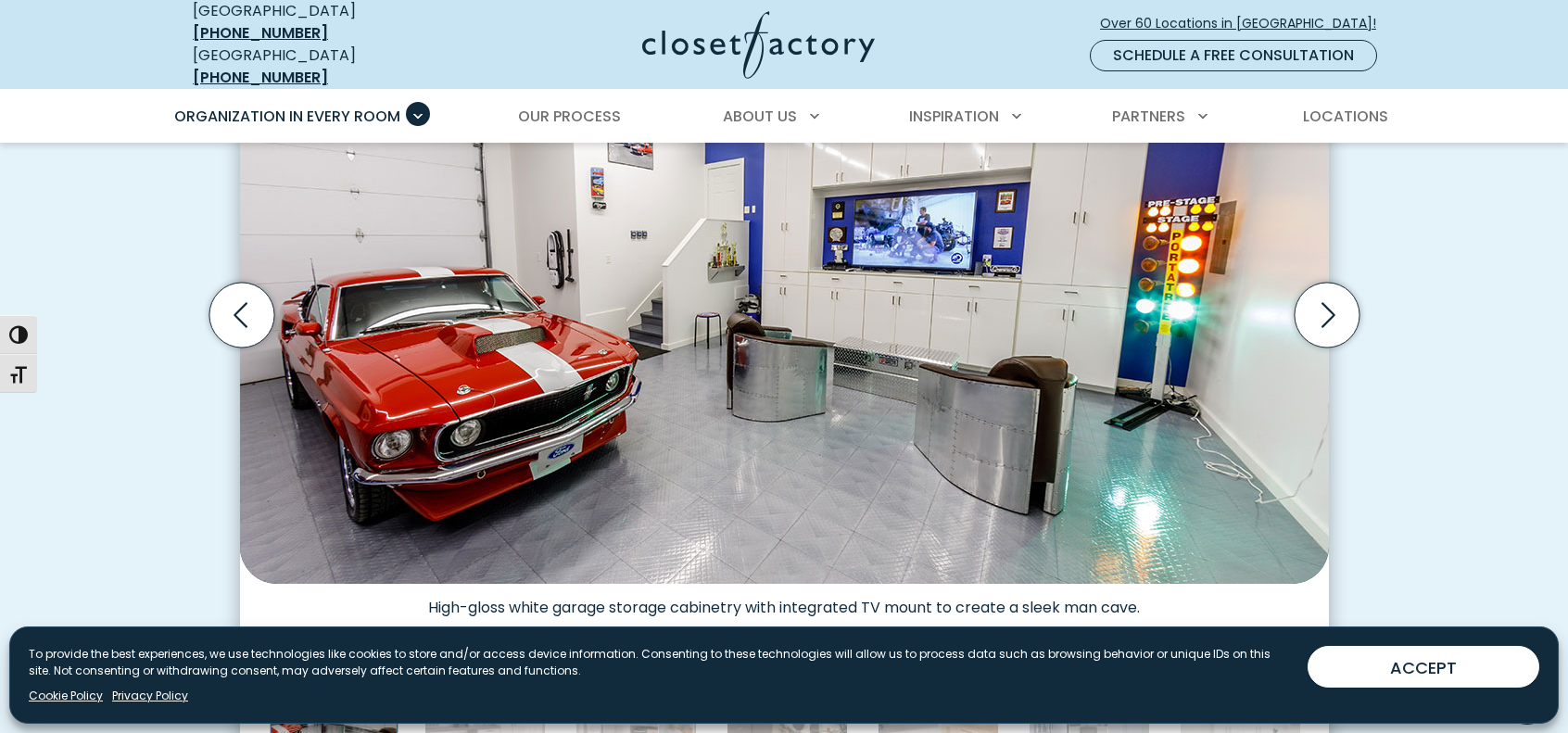
scroll to position [675, 0]
click at [1339, 284] on icon "Next slide" at bounding box center [1326, 316] width 65 height 65
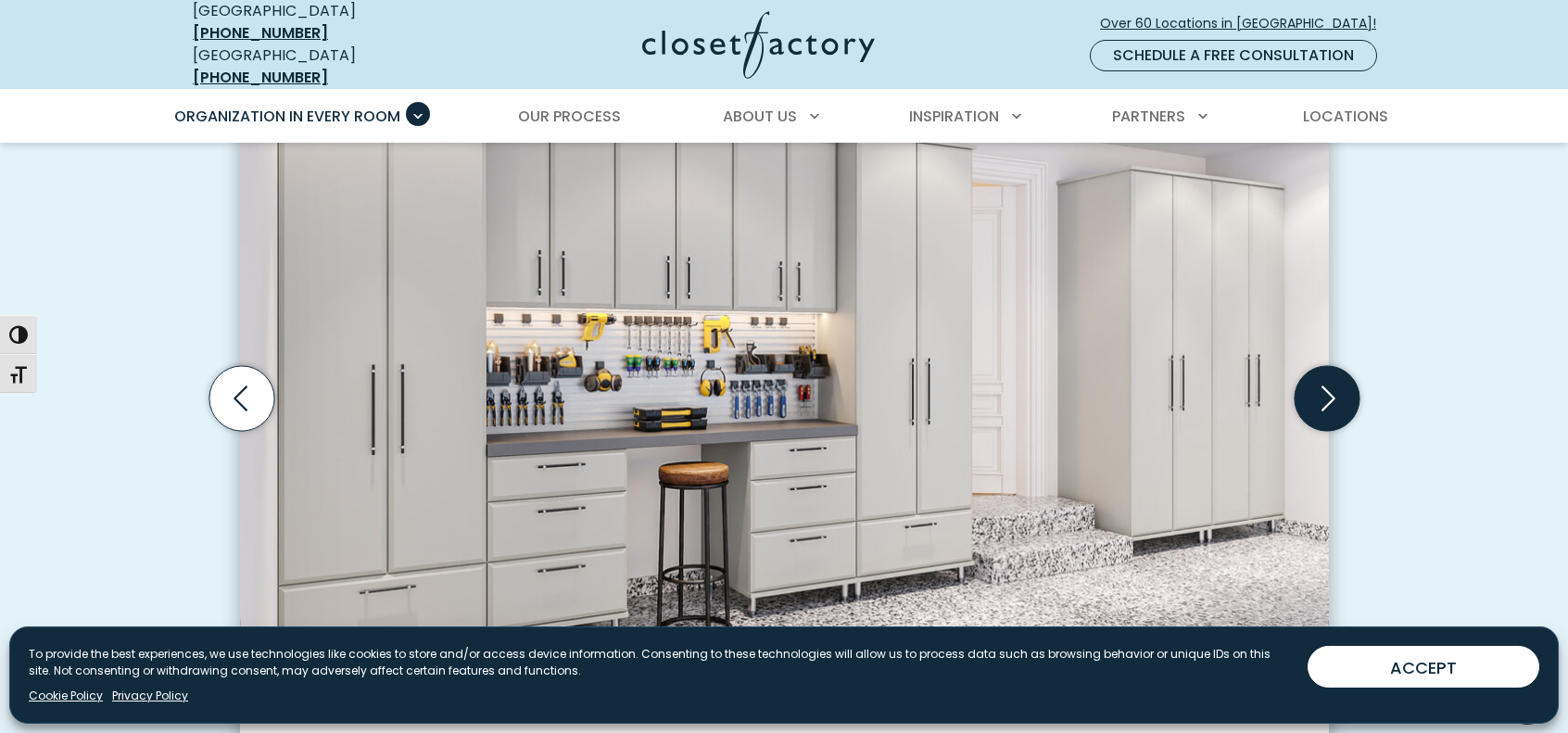
scroll to position [583, 0]
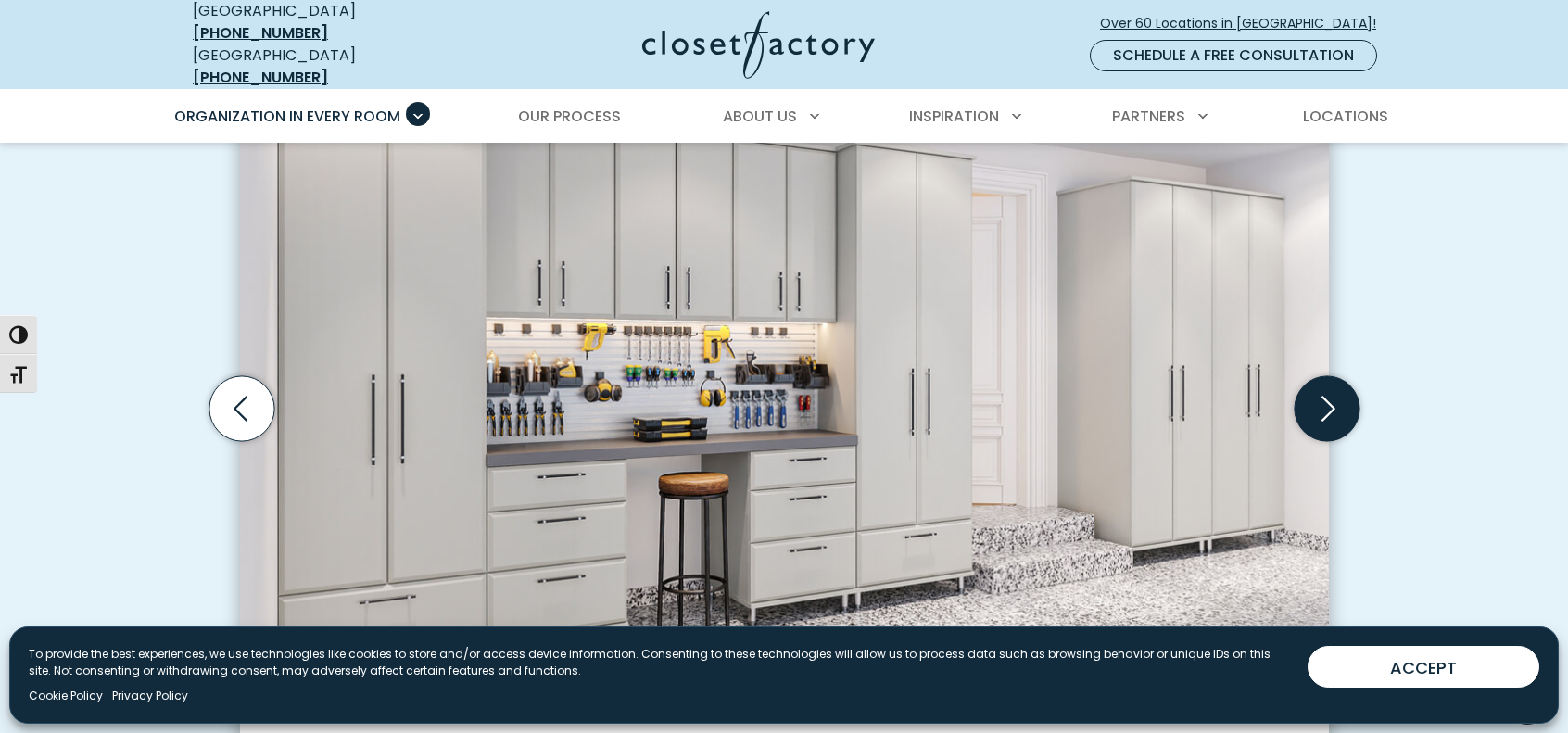
click at [1338, 394] on icon "Next slide" at bounding box center [1326, 409] width 65 height 65
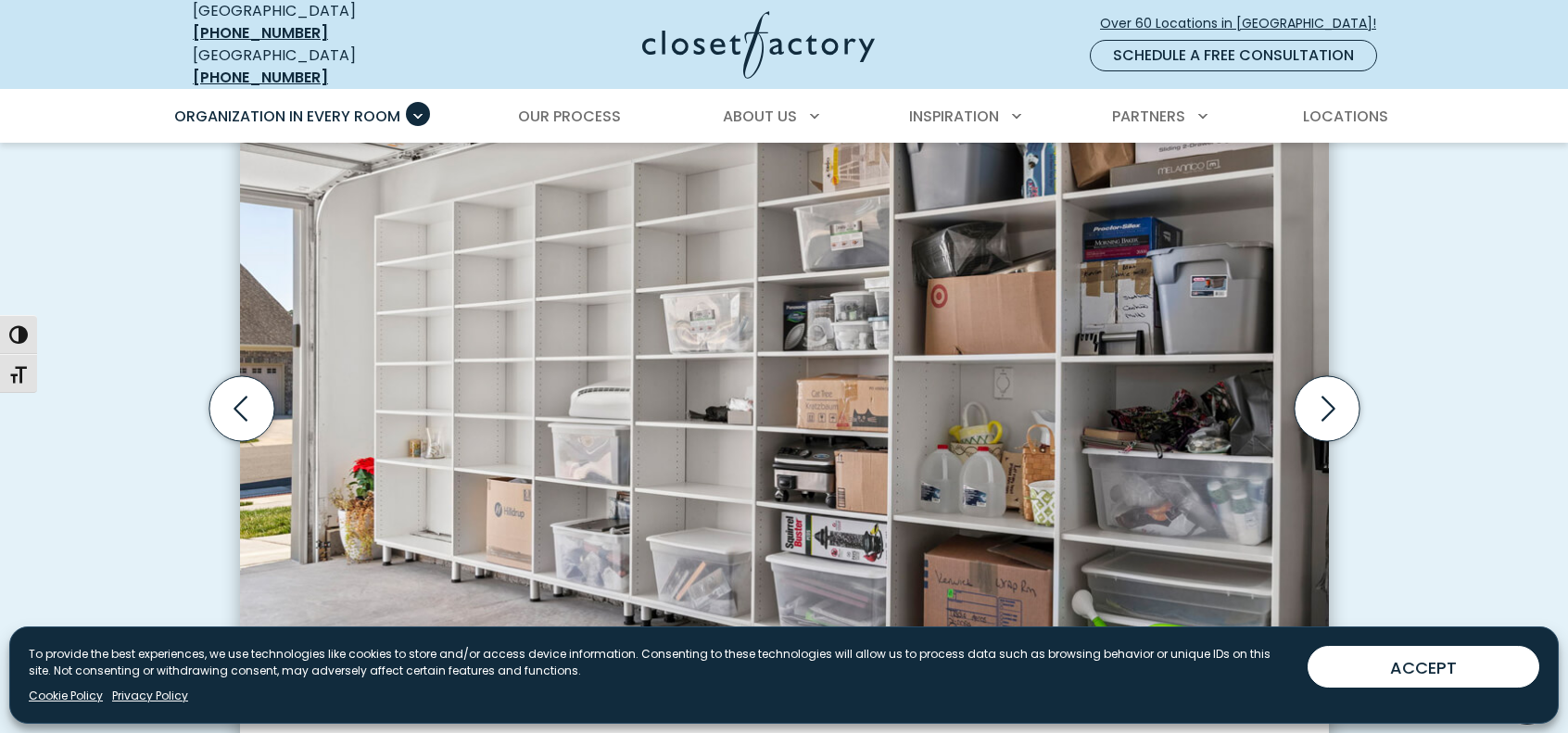
drag, startPoint x: 1338, startPoint y: 394, endPoint x: 1448, endPoint y: 385, distance: 110.4
click at [1448, 385] on div "Custom Garage Organization for Every Space, Style, and Budget High-gloss white …" at bounding box center [784, 433] width 1568 height 1036
